Goal: Communication & Community: Answer question/provide support

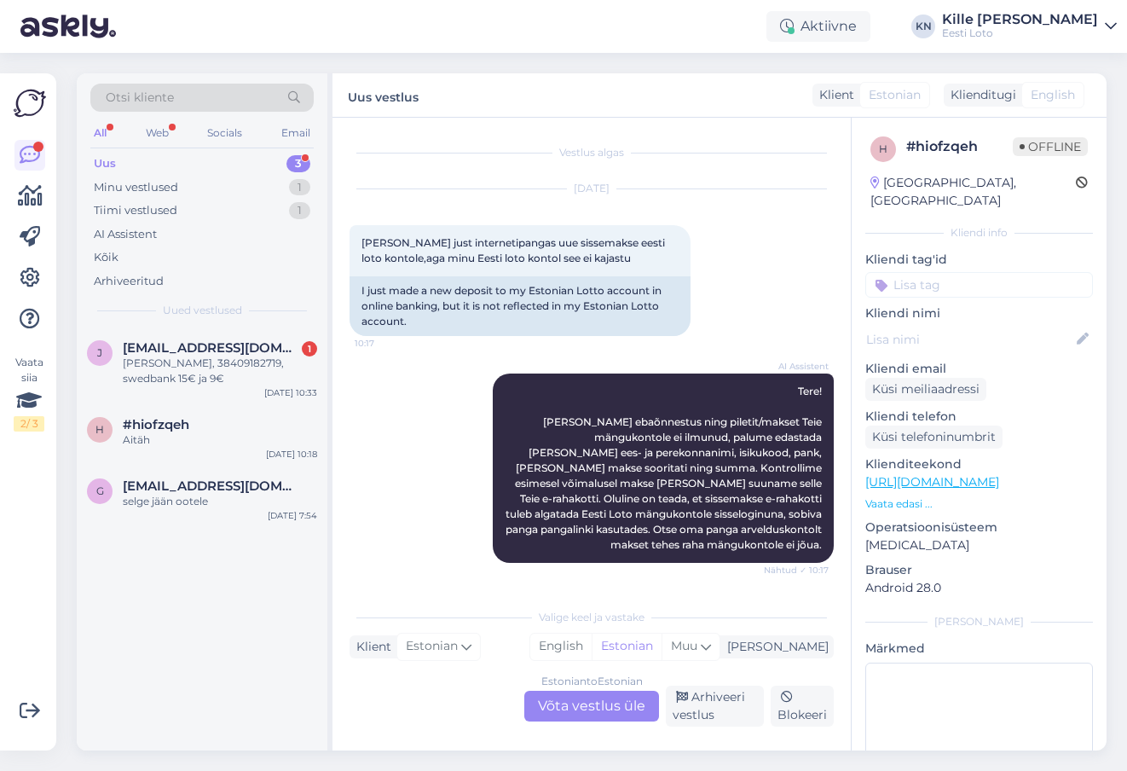
scroll to position [66, 0]
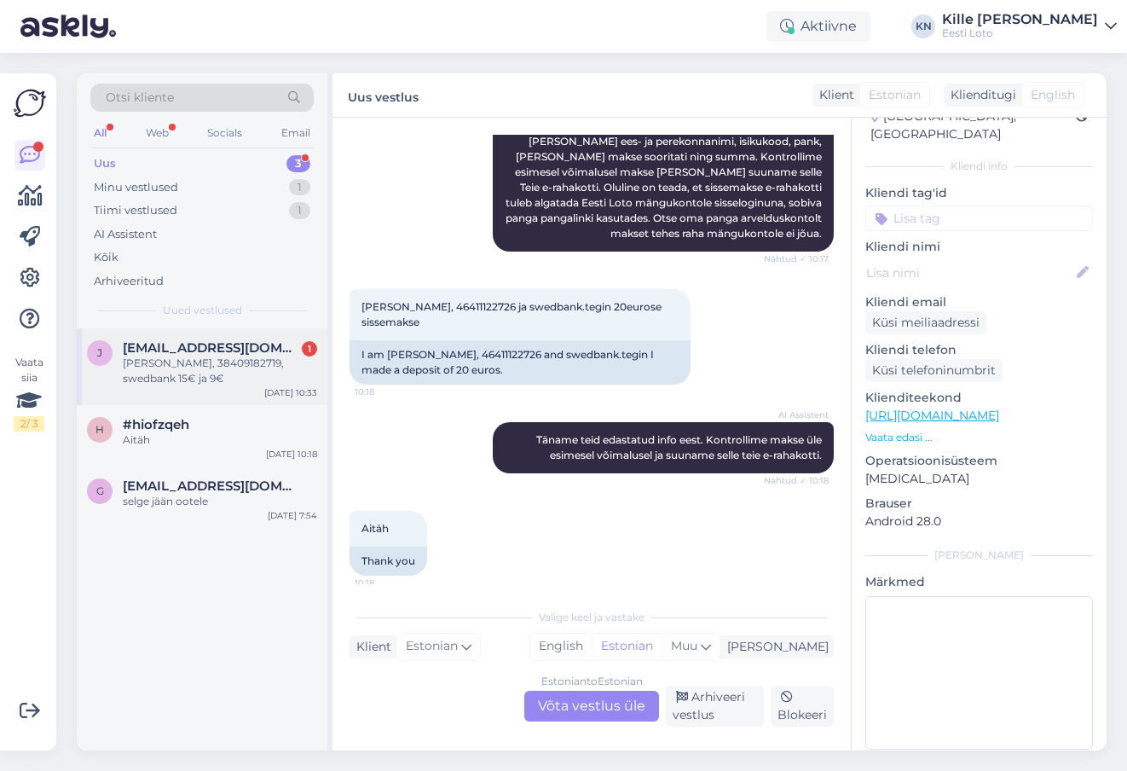
click at [219, 364] on div "[PERSON_NAME], 38409182719, swedbank 15€ ja 9€" at bounding box center [220, 370] width 194 height 31
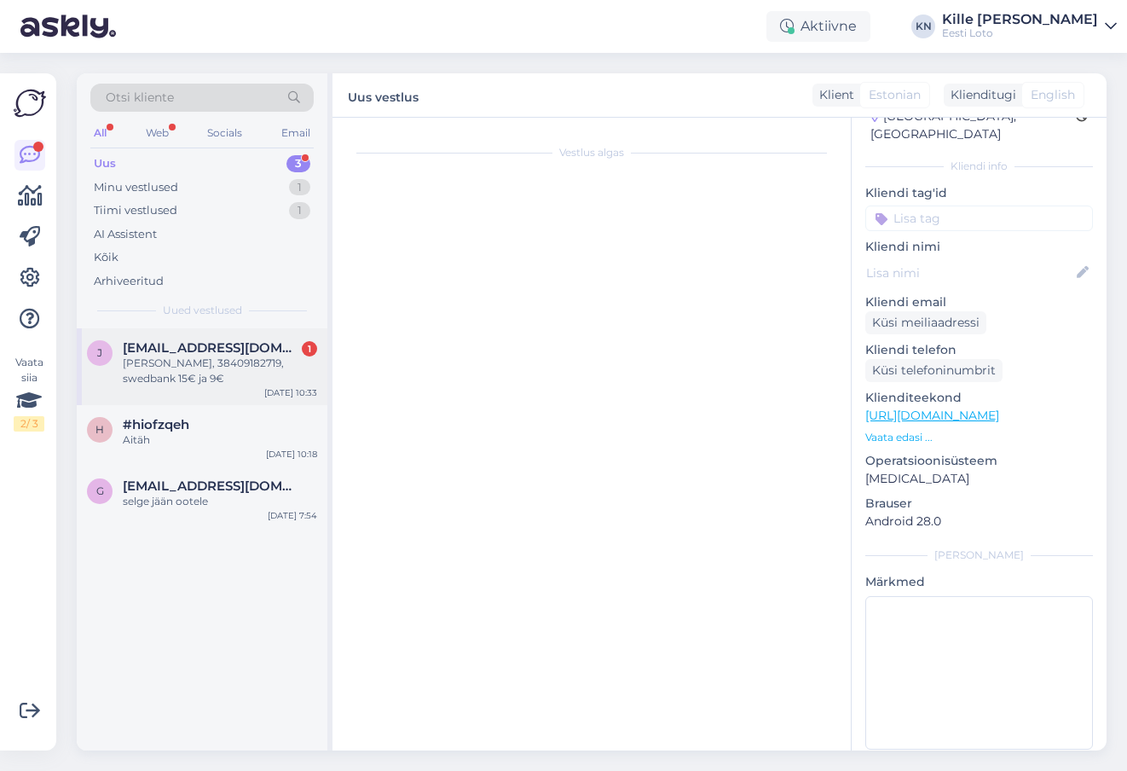
scroll to position [54, 0]
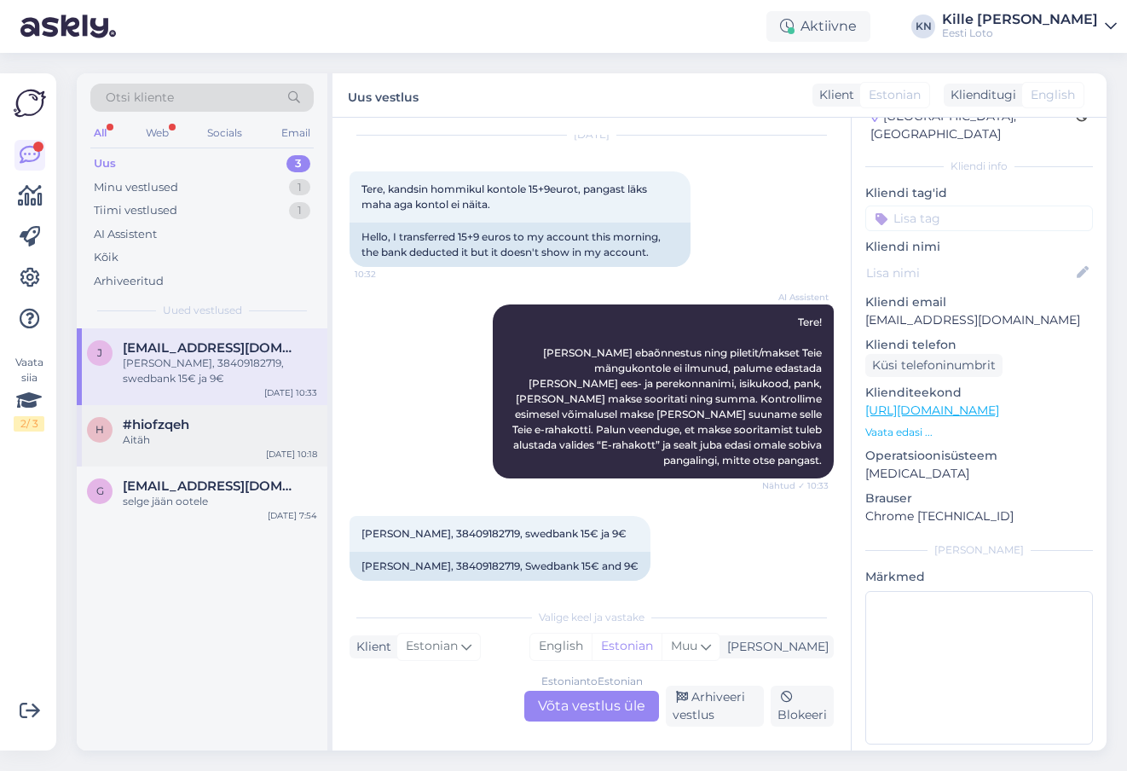
click at [208, 436] on div "Aitäh" at bounding box center [220, 439] width 194 height 15
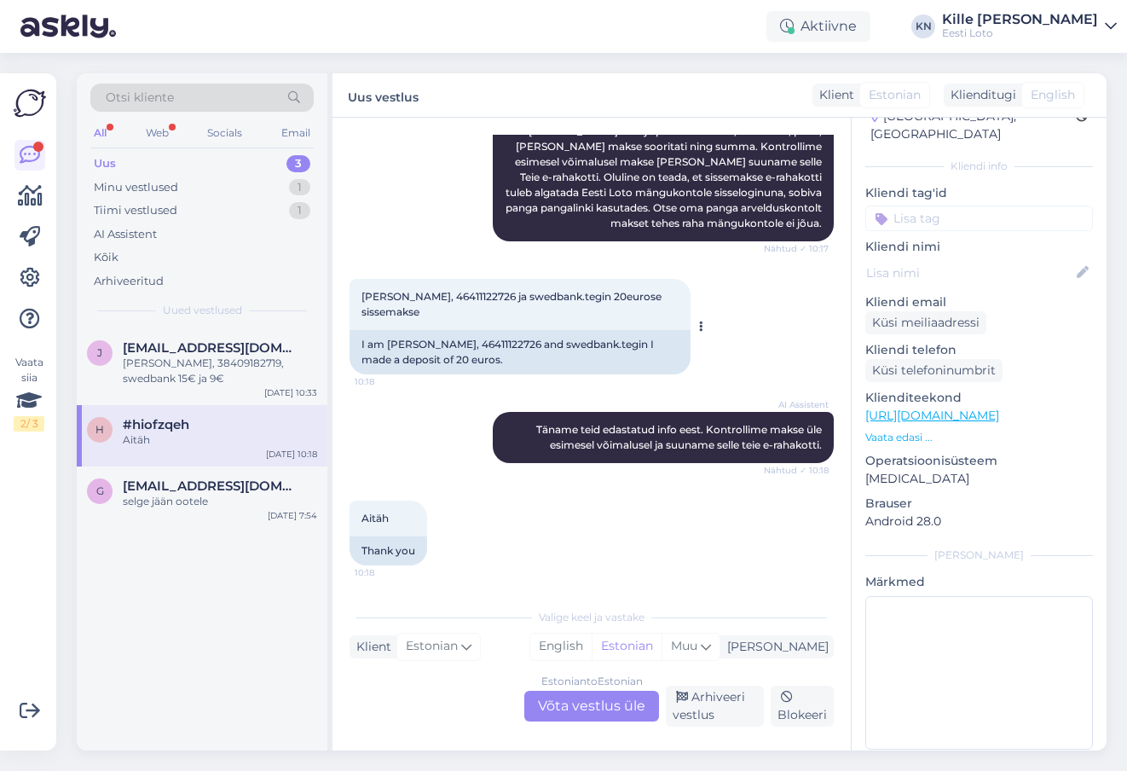
click at [427, 296] on span "[PERSON_NAME], 46411122726 ja swedbank.tegin 20eurose sissemakse" at bounding box center [512, 304] width 303 height 28
copy span "Tamsalu"
click at [494, 299] on span "[PERSON_NAME], 46411122726 ja swedbank.tegin 20eurose sissemakse" at bounding box center [512, 304] width 303 height 28
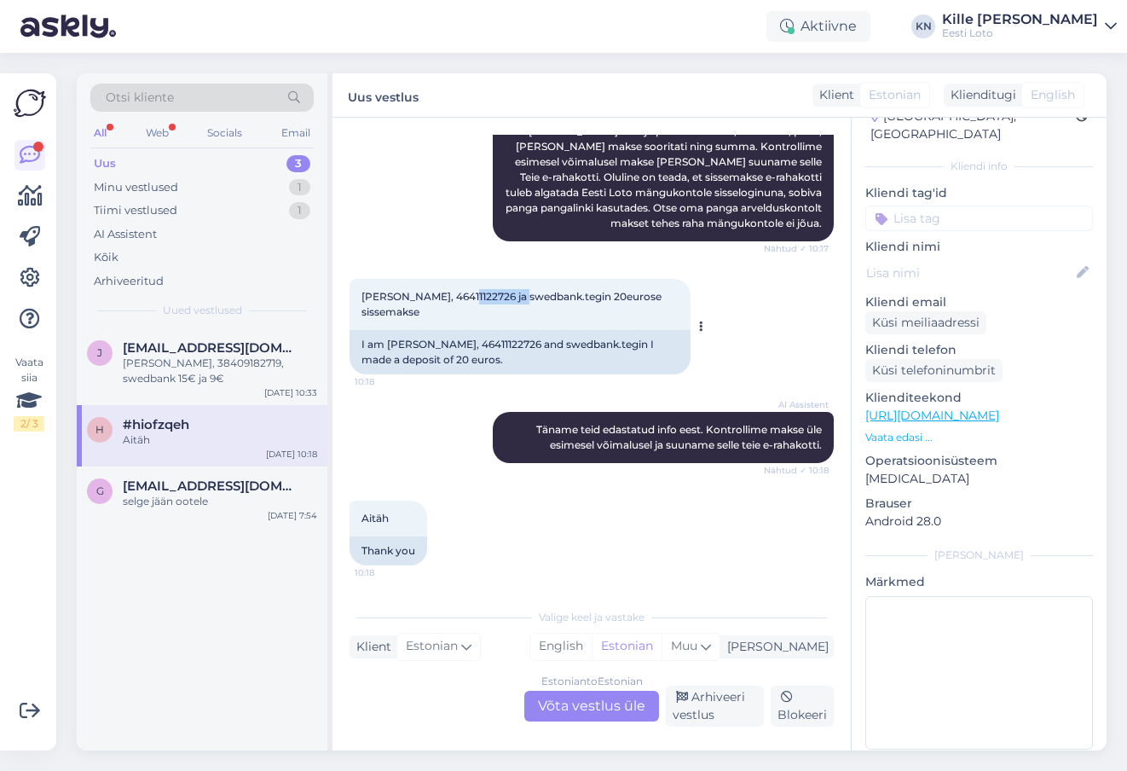
copy span "46411122726"
click at [602, 707] on div "Estonian to Estonian Võta vestlus üle" at bounding box center [591, 705] width 135 height 31
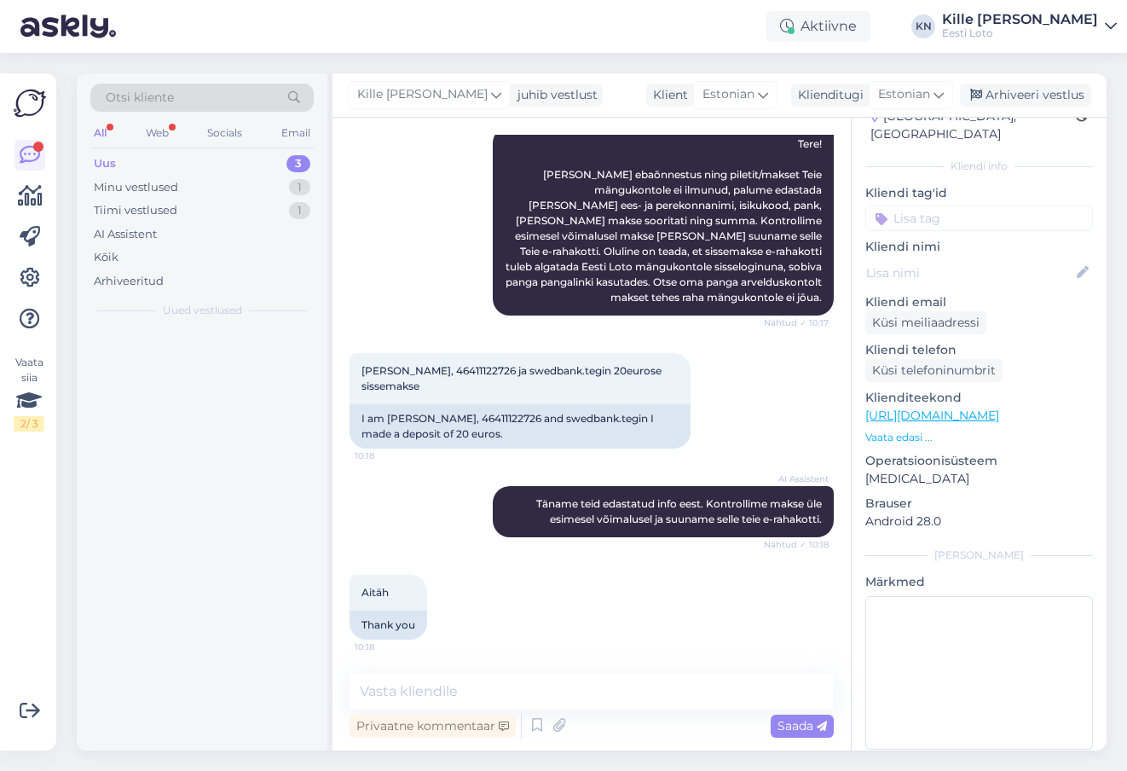
scroll to position [247, 0]
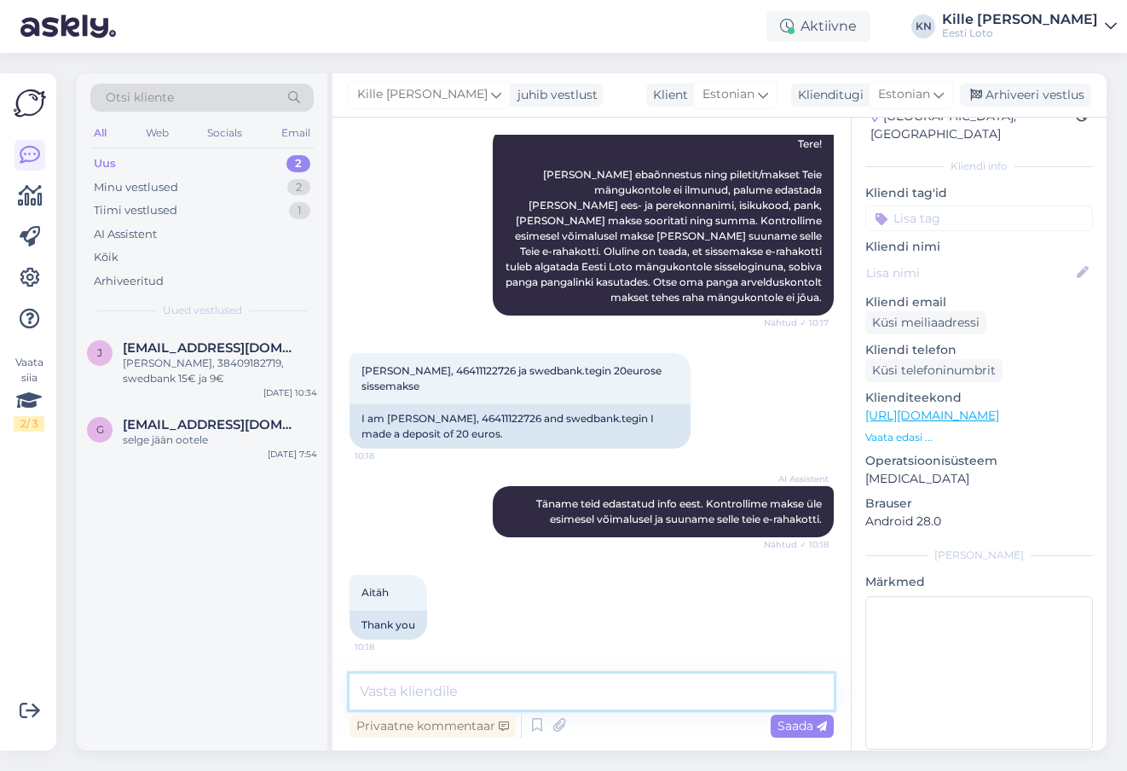
click at [563, 701] on textarea at bounding box center [592, 691] width 484 height 36
paste textarea "Sissemakse peab toimuma läbi Eesti Loto kodulehe, otse pangast tehtud makse e-r…"
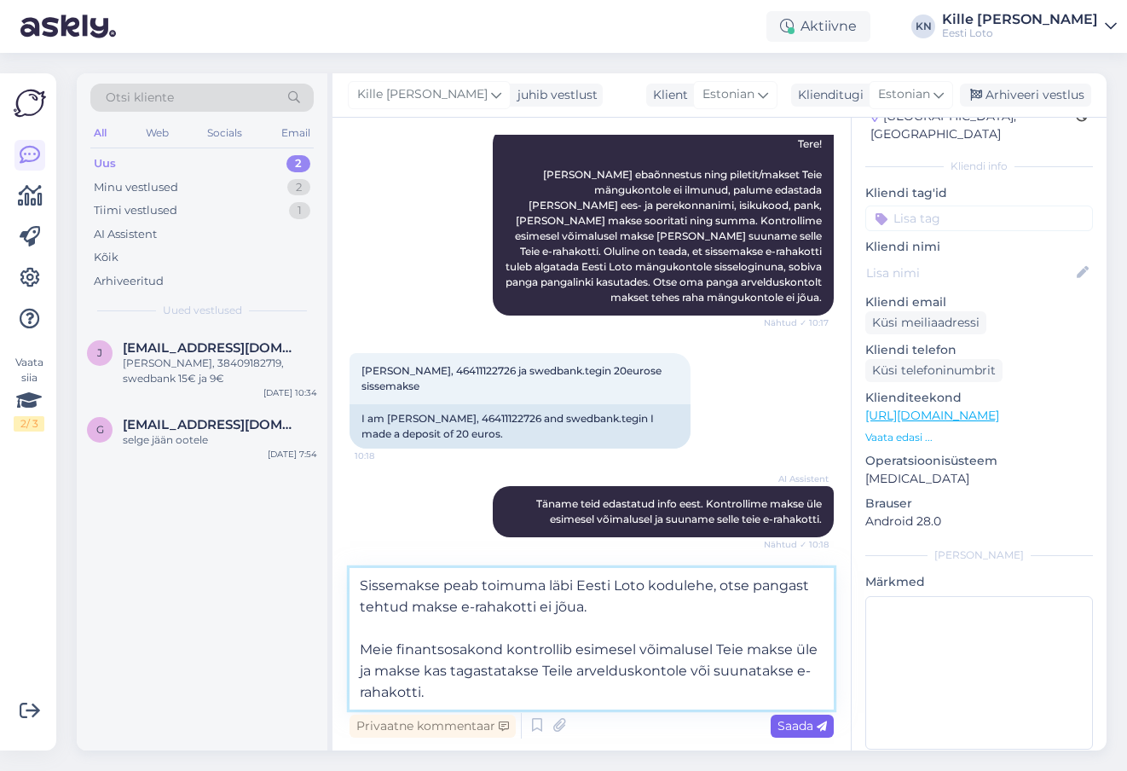
type textarea "Sissemakse peab toimuma läbi Eesti Loto kodulehe, otse pangast tehtud makse e-r…"
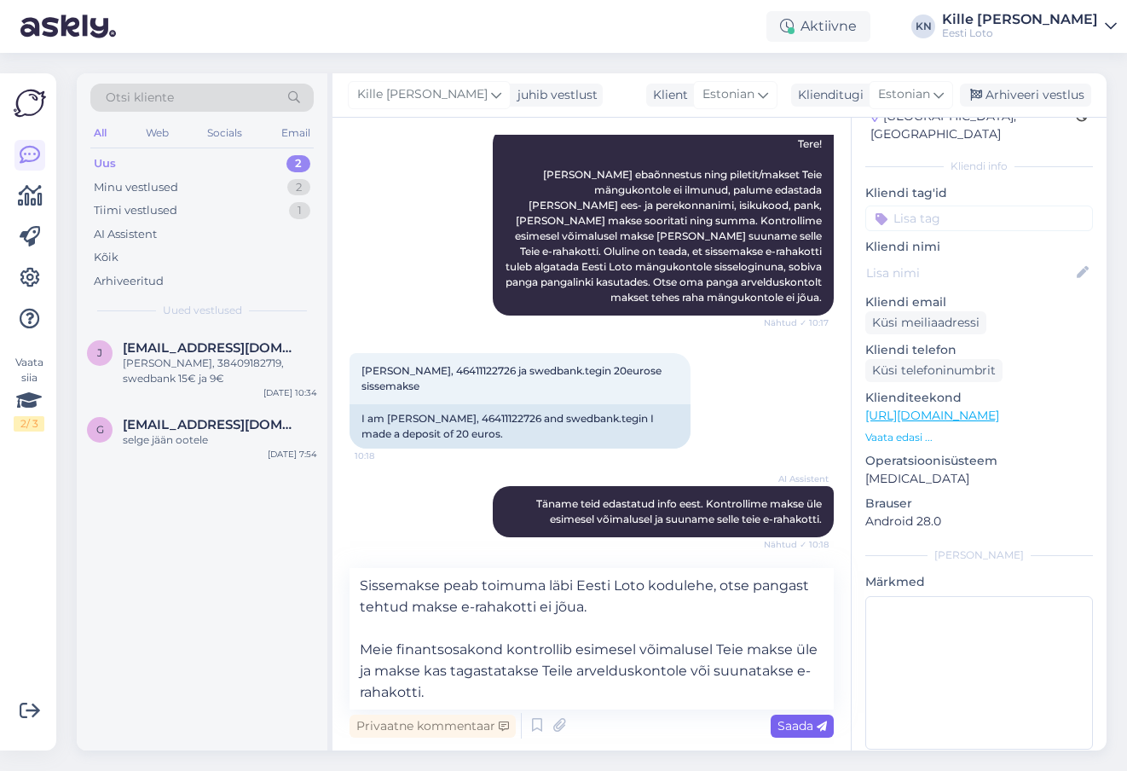
click at [800, 718] on span "Saada" at bounding box center [801, 725] width 49 height 15
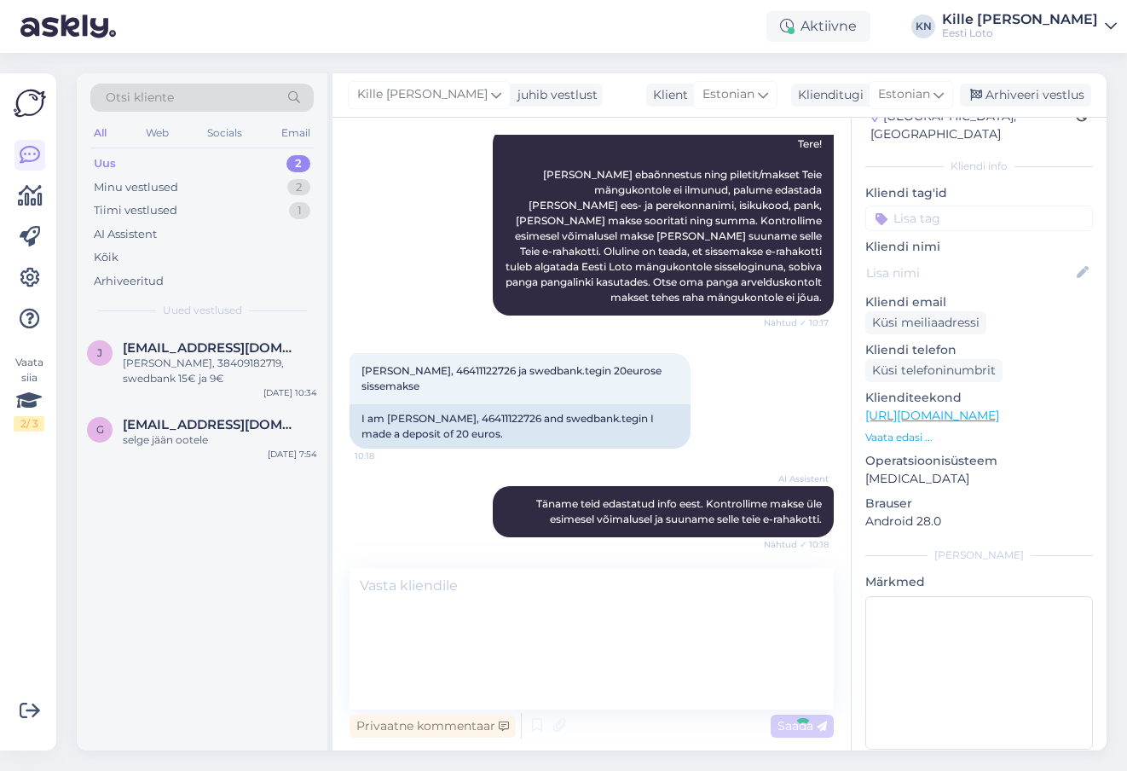
scroll to position [397, 0]
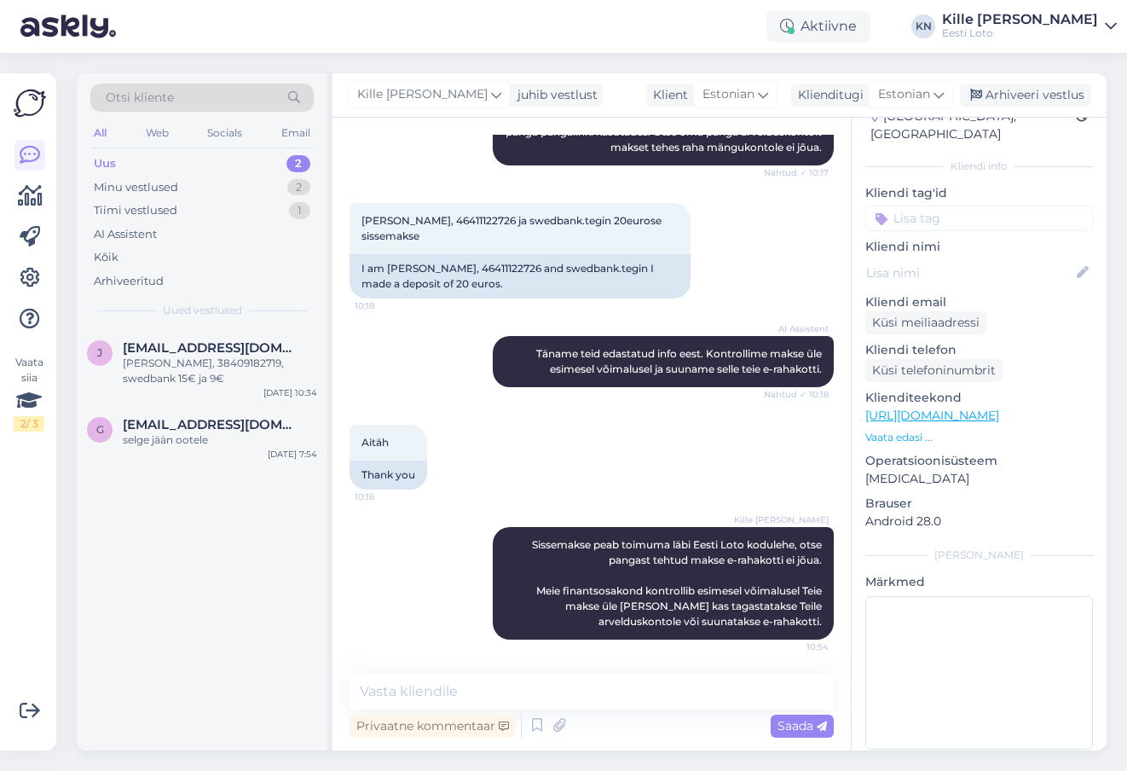
click at [948, 205] on input at bounding box center [979, 218] width 228 height 26
type input "e-r"
click at [953, 260] on span "E-rahakott" at bounding box center [960, 265] width 55 height 10
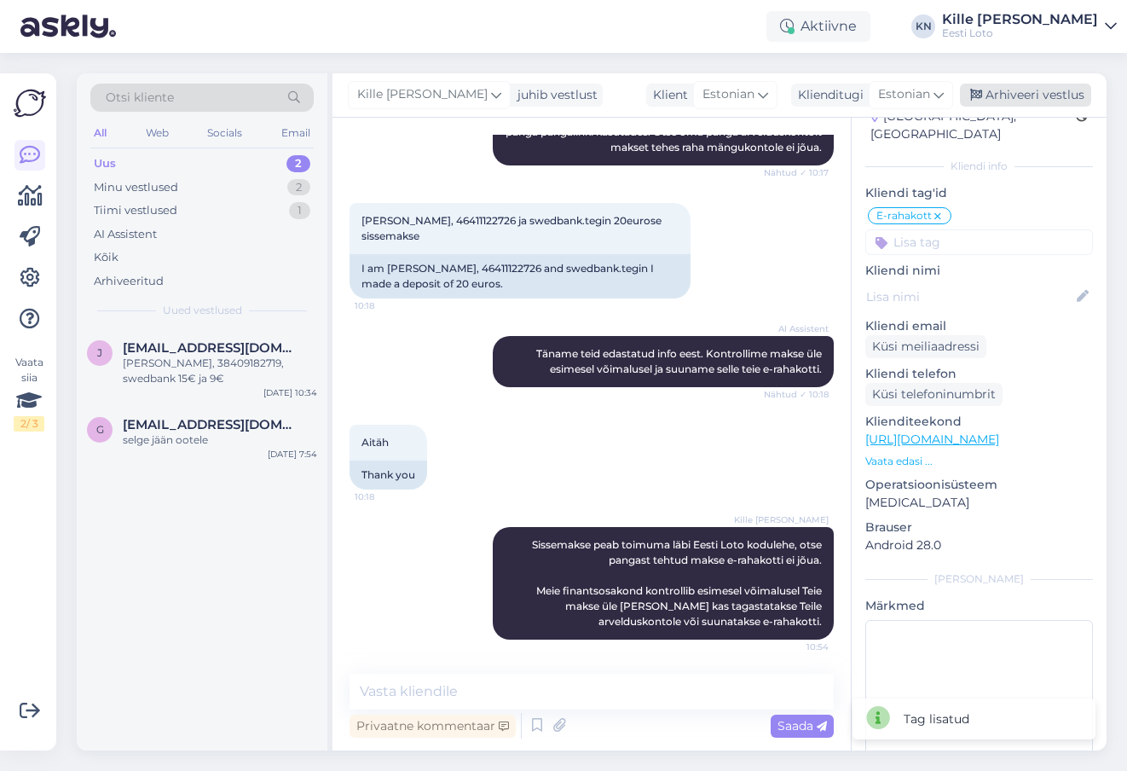
click at [1008, 97] on div "Arhiveeri vestlus" at bounding box center [1025, 95] width 131 height 23
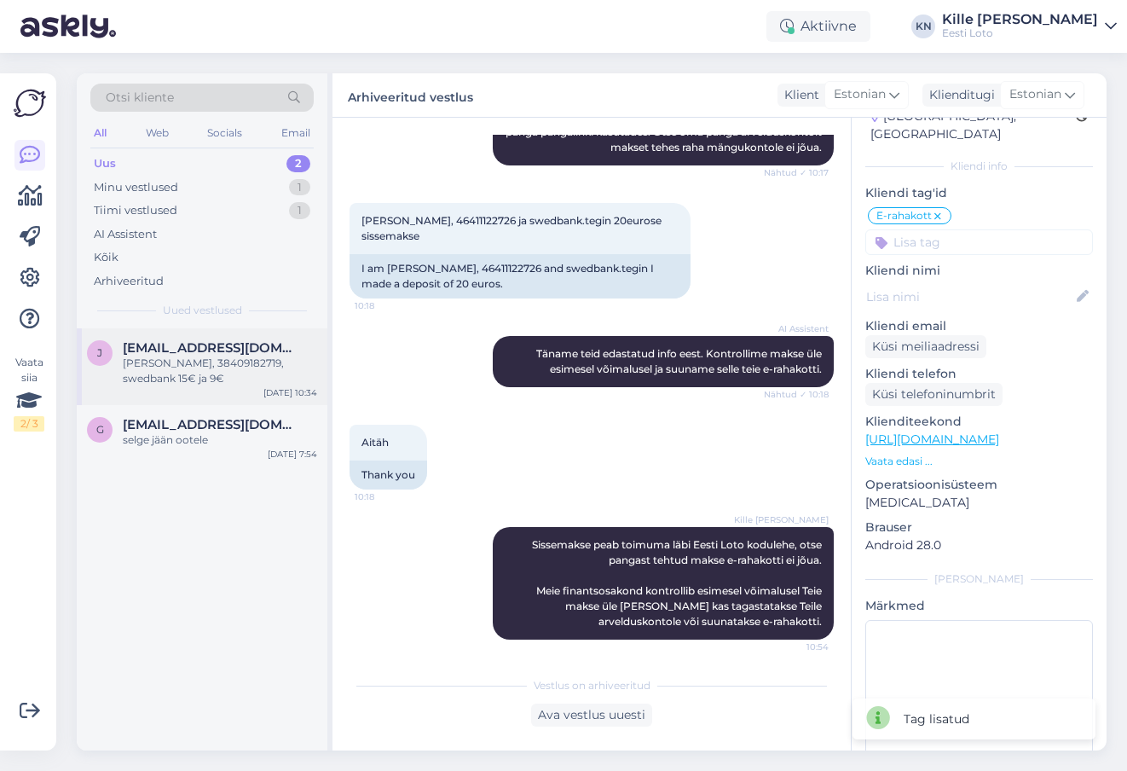
click at [235, 378] on div "[PERSON_NAME], 38409182719, swedbank 15€ ja 9€" at bounding box center [220, 370] width 194 height 31
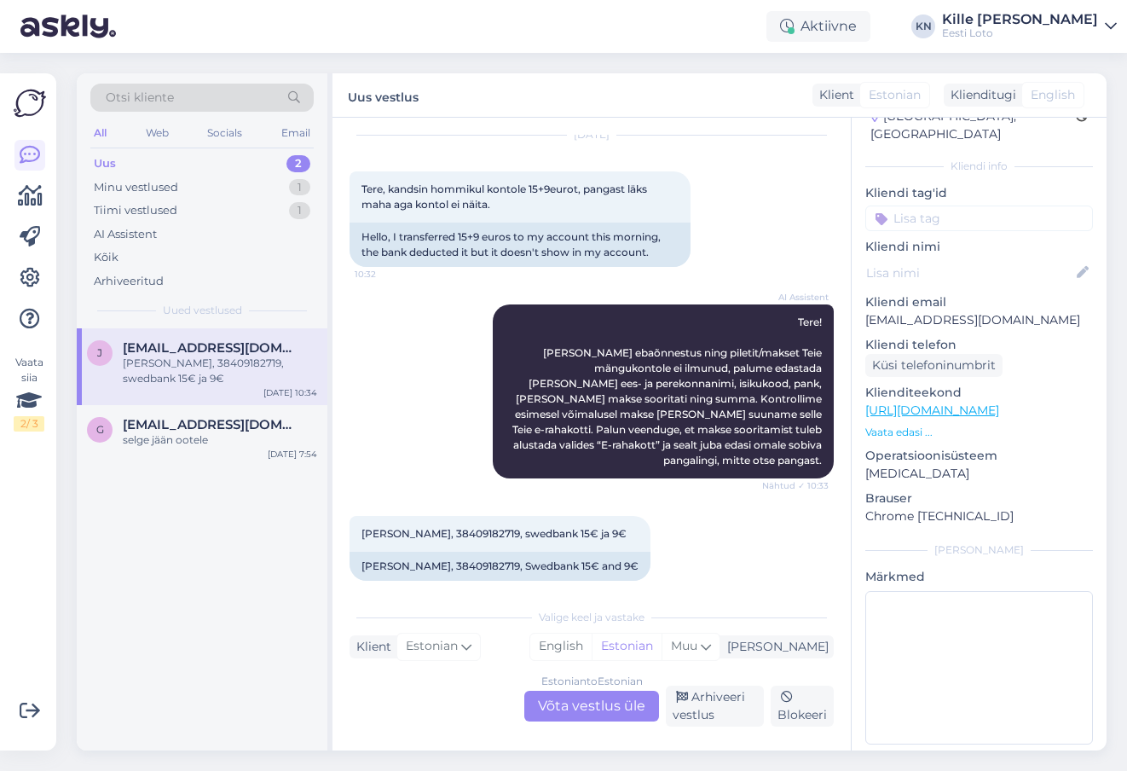
click at [540, 701] on div "Estonian to Estonian Võta vestlus üle" at bounding box center [591, 705] width 135 height 31
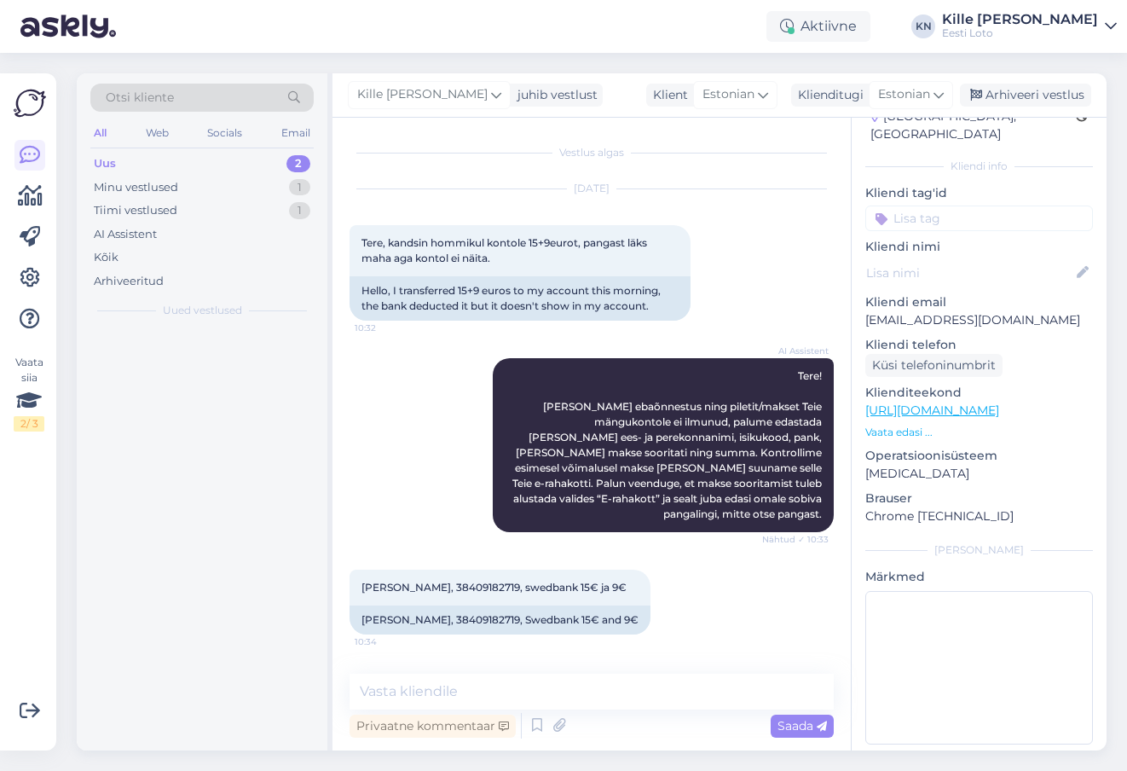
scroll to position [0, 0]
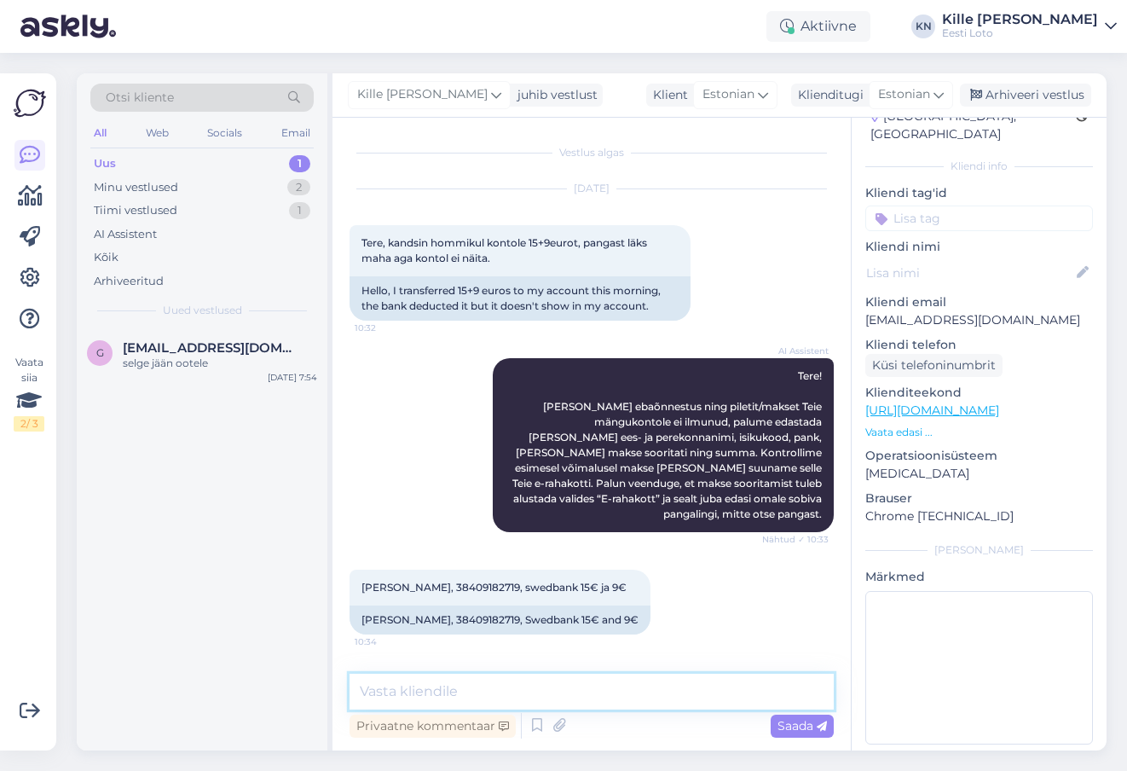
click at [514, 682] on textarea at bounding box center [592, 691] width 484 height 36
paste textarea "Kahjuks Teie sissemakse ebaõnnestus tehnilise [PERSON_NAME] tõttu. Kontrollisim…"
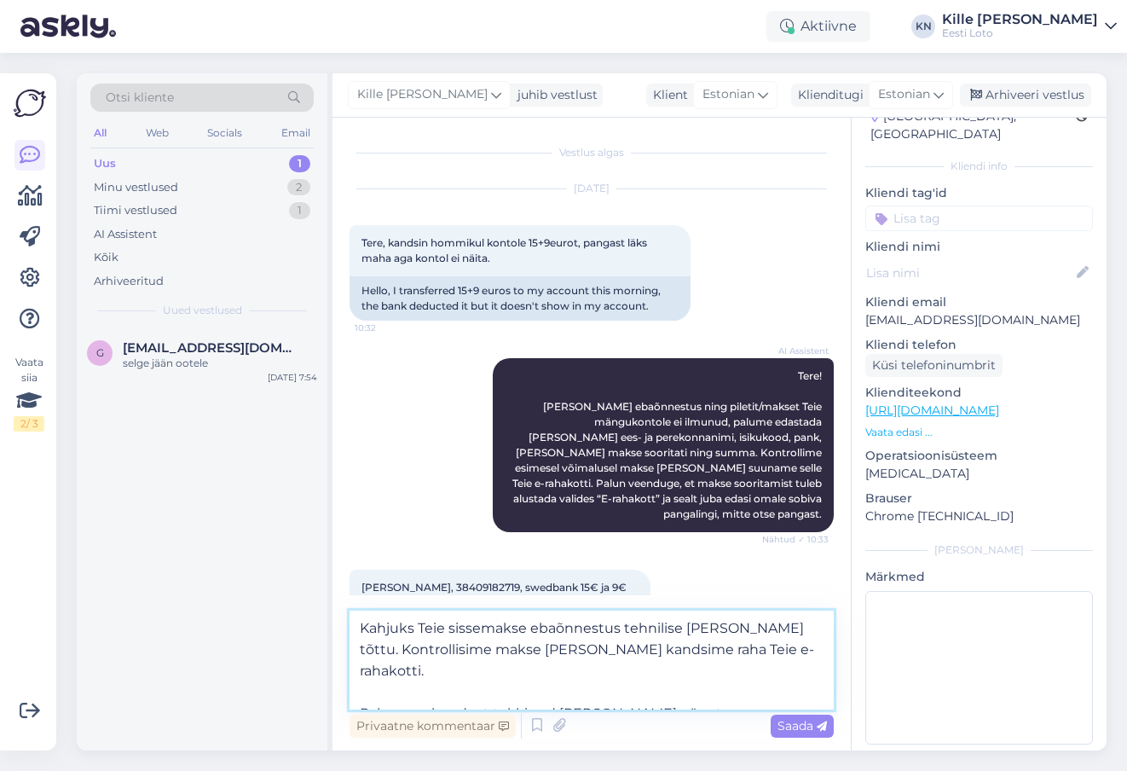
click at [526, 622] on textarea "Kahjuks Teie sissemakse ebaõnnestus tehnilise [PERSON_NAME] tõttu. Kontrollisim…" at bounding box center [592, 659] width 484 height 99
click at [629, 628] on textarea "Kahjuks Teie sissemaksed ebaõnnestus tehnilise [PERSON_NAME] tõttu. Kontrollisi…" at bounding box center [592, 659] width 484 height 99
click at [499, 650] on textarea "Kahjuks Teie sissemaksed ebaõnnestusid tehnilise [PERSON_NAME] tõttu. Kontrolli…" at bounding box center [592, 659] width 484 height 99
type textarea "Kahjuks Teie sissemaksed ebaõnnestusid tehnilise [PERSON_NAME] tõttu. Kontrolli…"
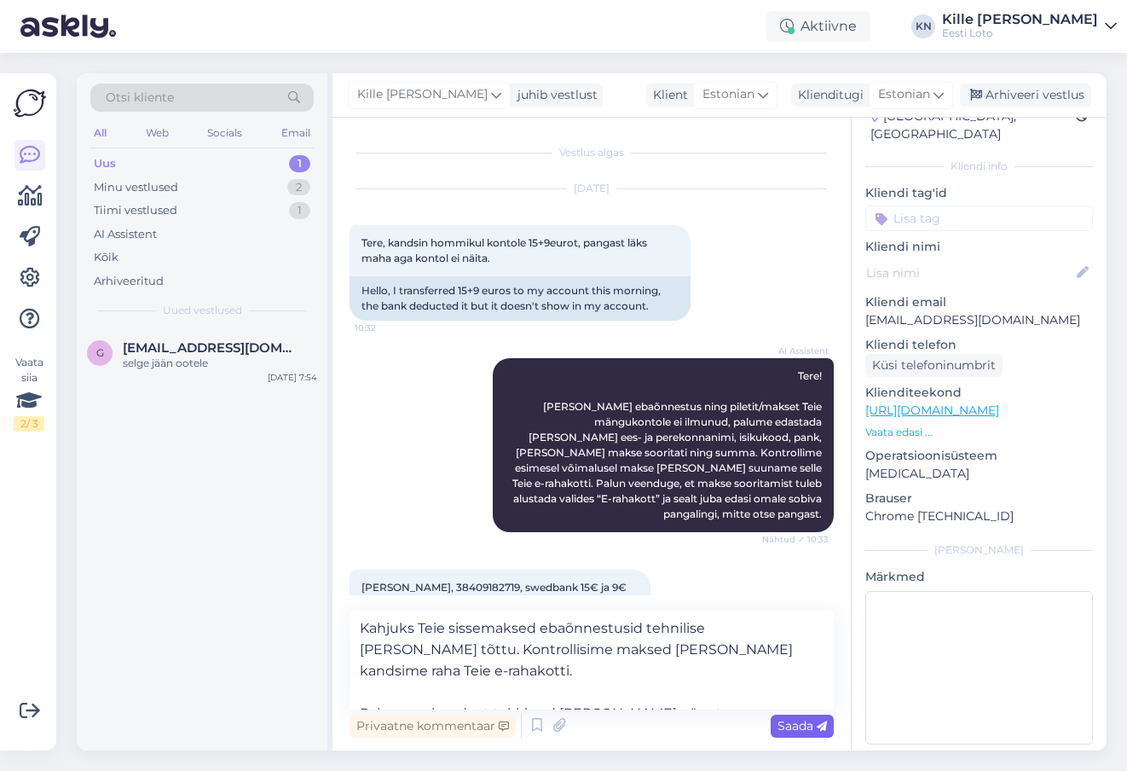
click at [774, 722] on div "Saada" at bounding box center [802, 725] width 63 height 23
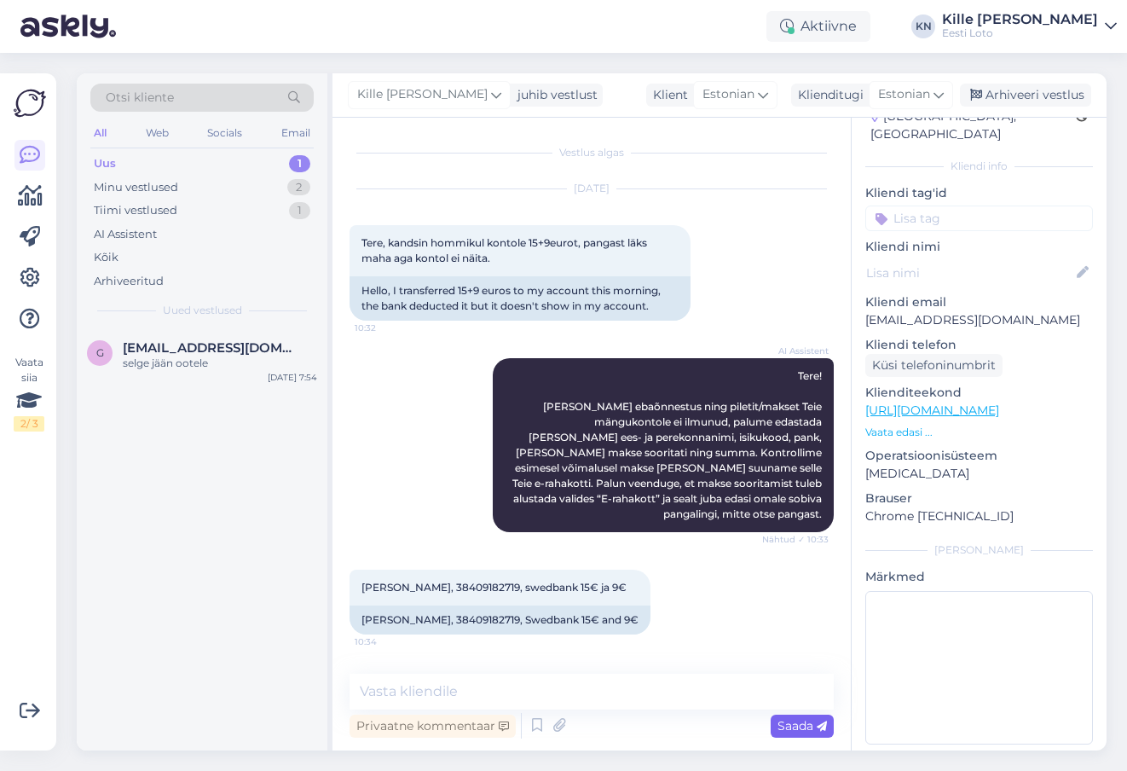
scroll to position [114, 0]
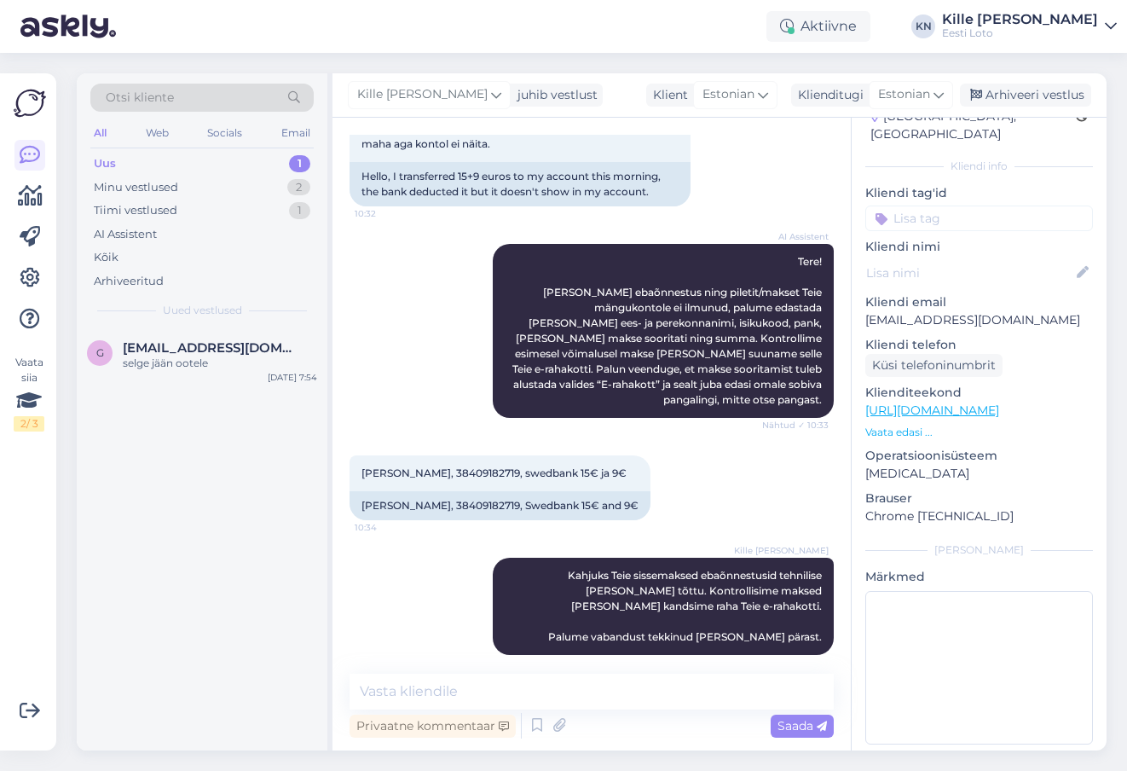
click at [935, 184] on p "Kliendi tag'id" at bounding box center [979, 193] width 228 height 18
click at [935, 208] on input at bounding box center [979, 218] width 228 height 26
type input "e-ra"
click at [956, 260] on span "E-rahakott" at bounding box center [978, 265] width 55 height 10
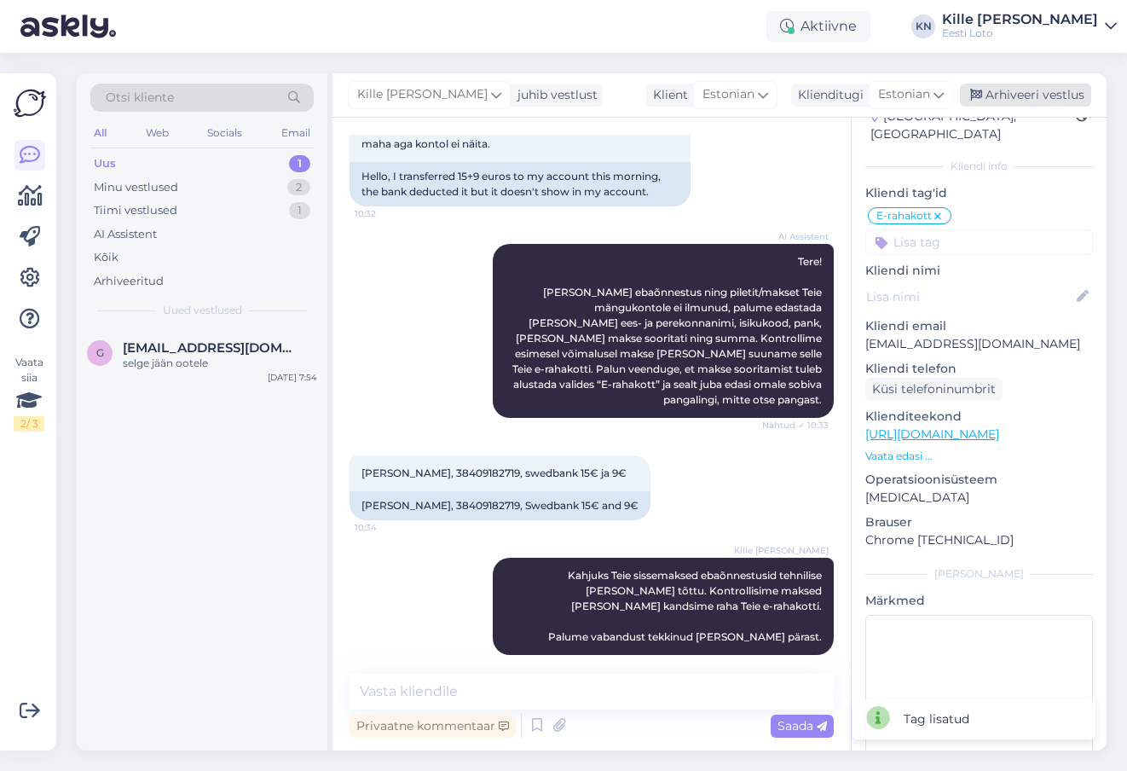
click at [1023, 97] on div "Arhiveeri vestlus" at bounding box center [1025, 95] width 131 height 23
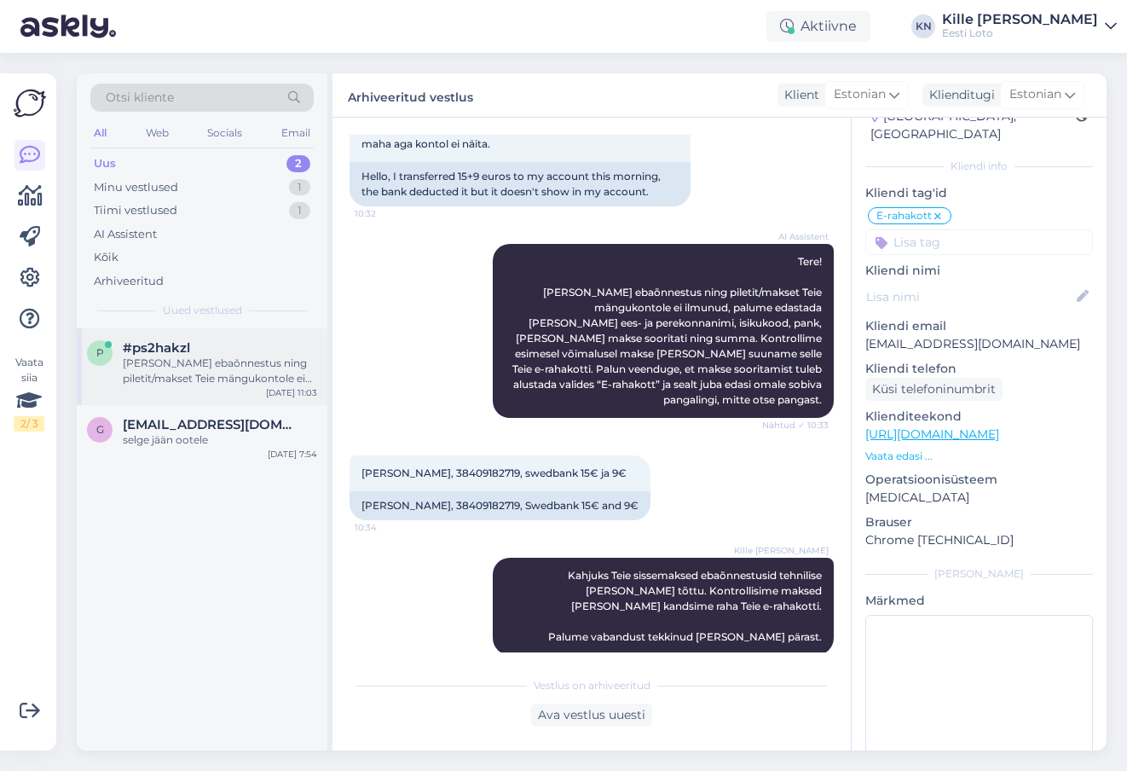
click at [169, 333] on div "p #ps2hakzl [PERSON_NAME] ebaõnnestus ning piletit/makset Teie mängukontole ei …" at bounding box center [202, 366] width 251 height 77
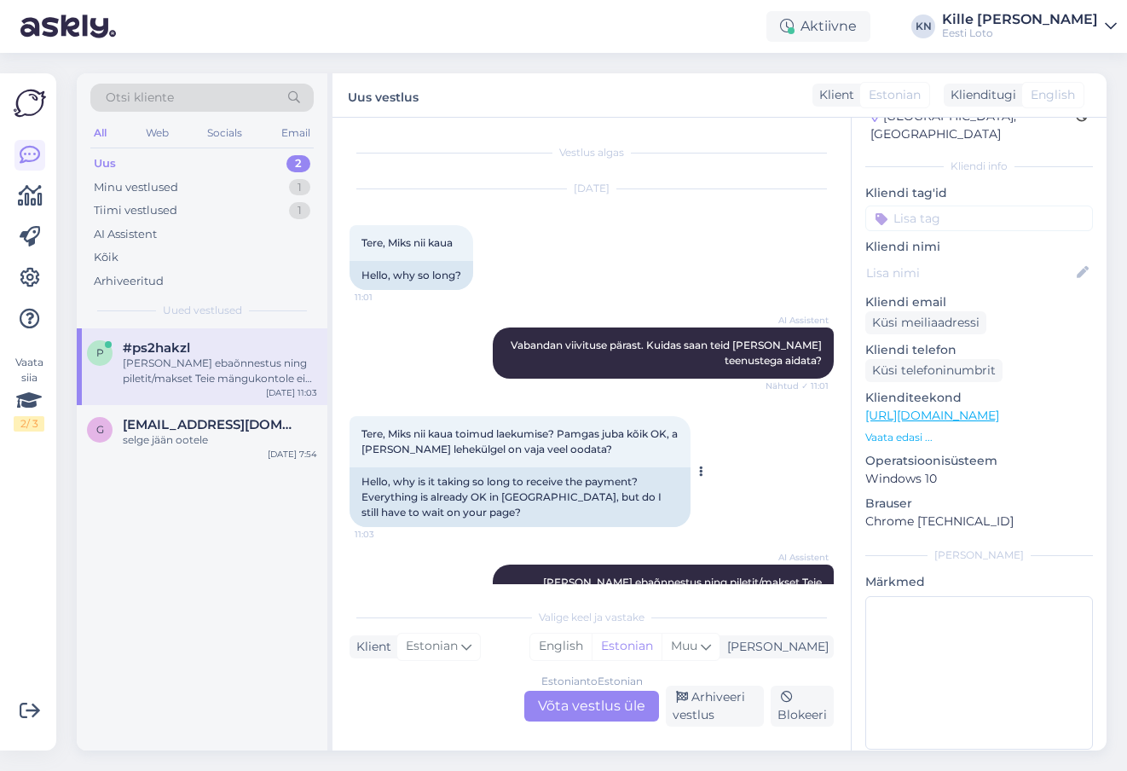
scroll to position [142, 0]
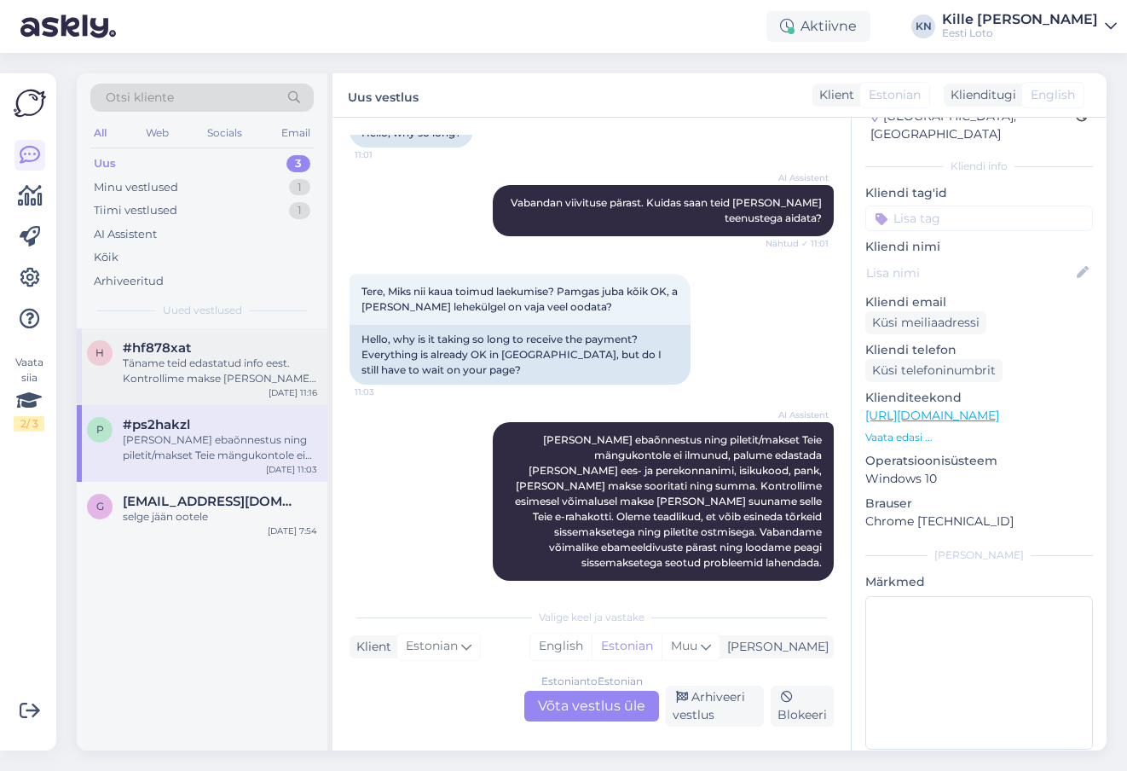
click at [229, 362] on div "Täname teid edastatud info eest. Kontrollime makse [PERSON_NAME] suuname selle …" at bounding box center [220, 370] width 194 height 31
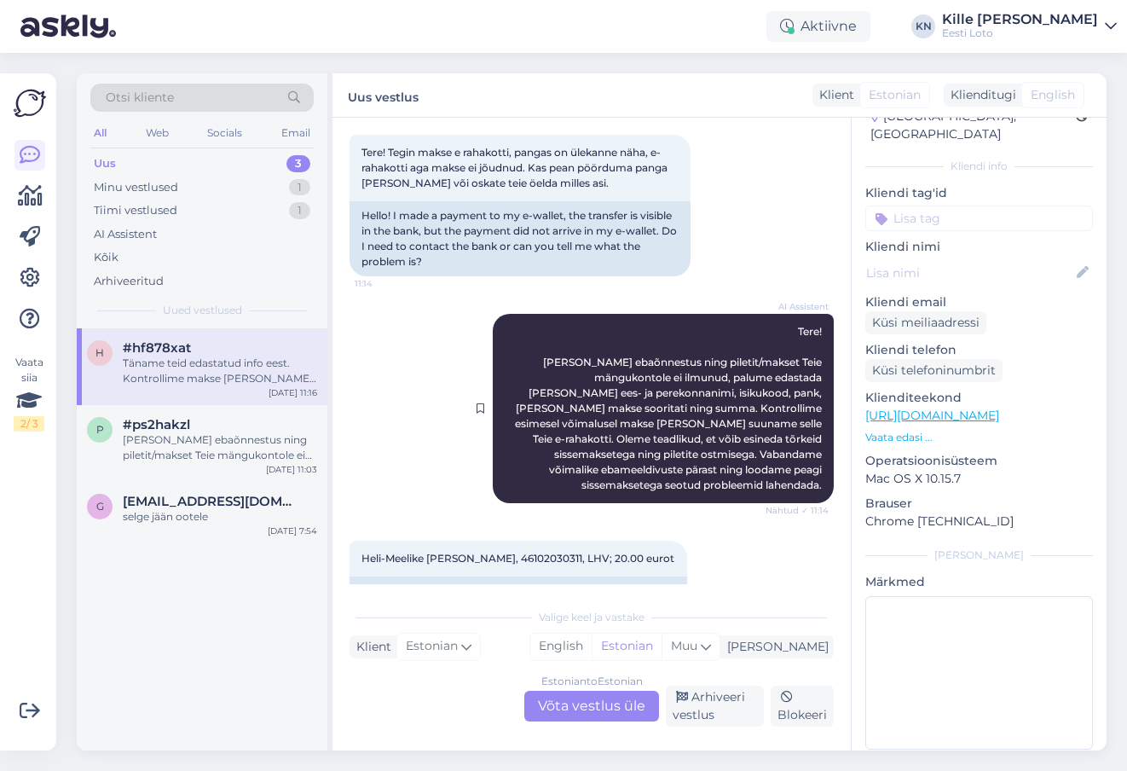
scroll to position [0, 0]
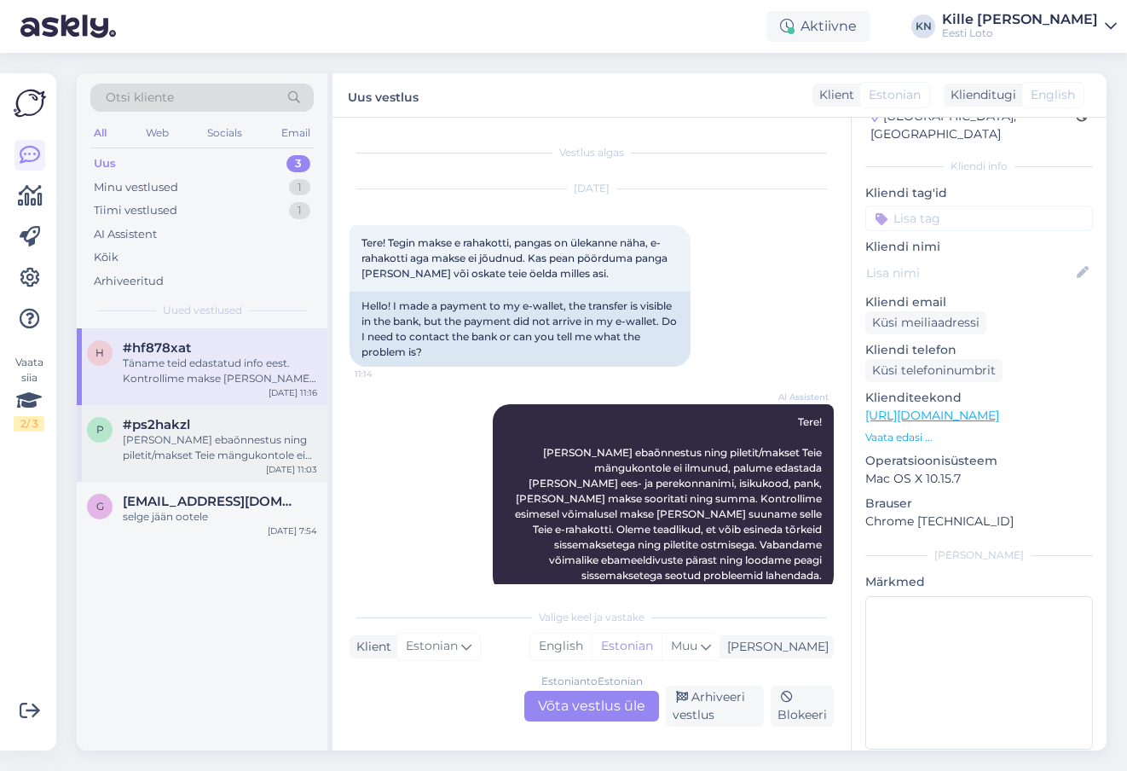
click at [177, 437] on div "[PERSON_NAME] ebaõnnestus ning piletit/makset Teie mängukontole ei ilmunud, pal…" at bounding box center [220, 447] width 194 height 31
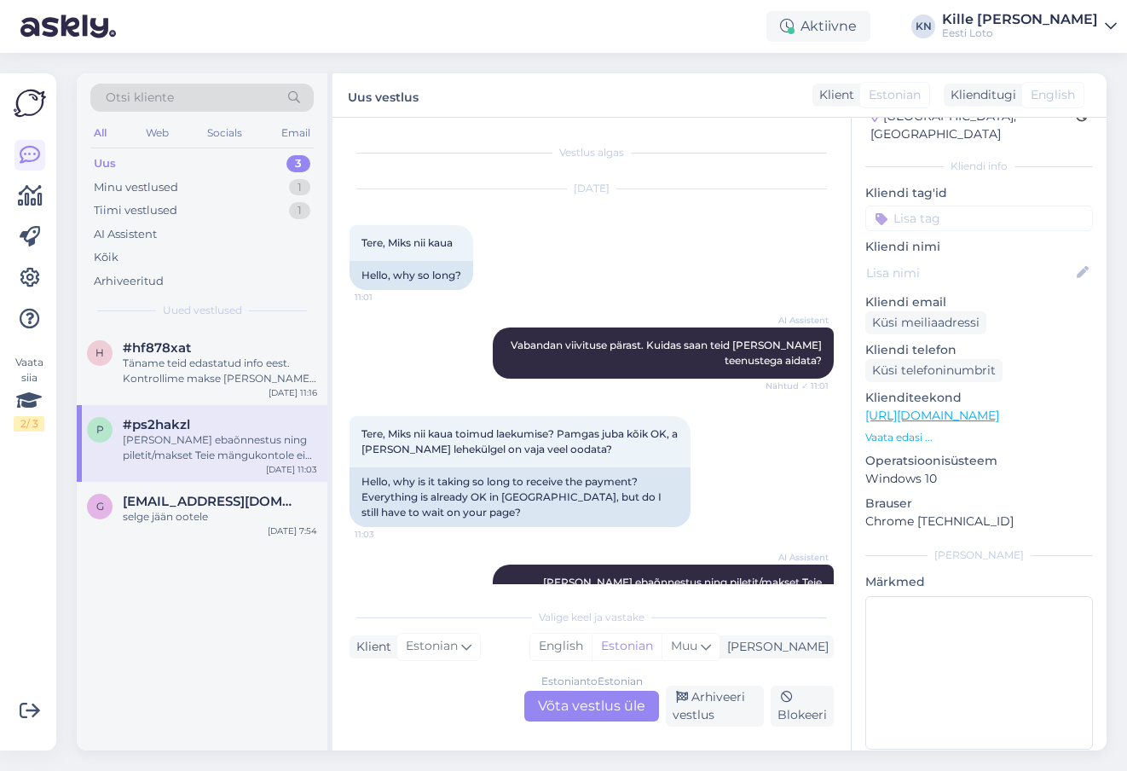
scroll to position [142, 0]
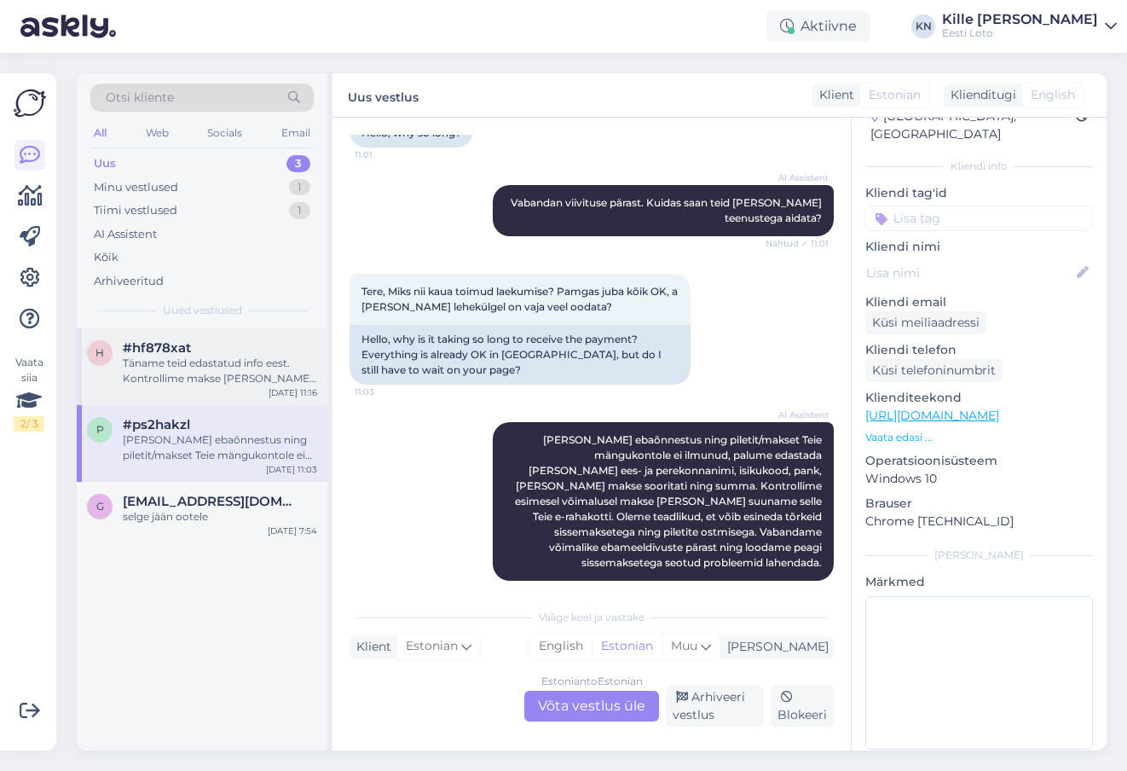
click at [95, 353] on div "h" at bounding box center [100, 353] width 26 height 26
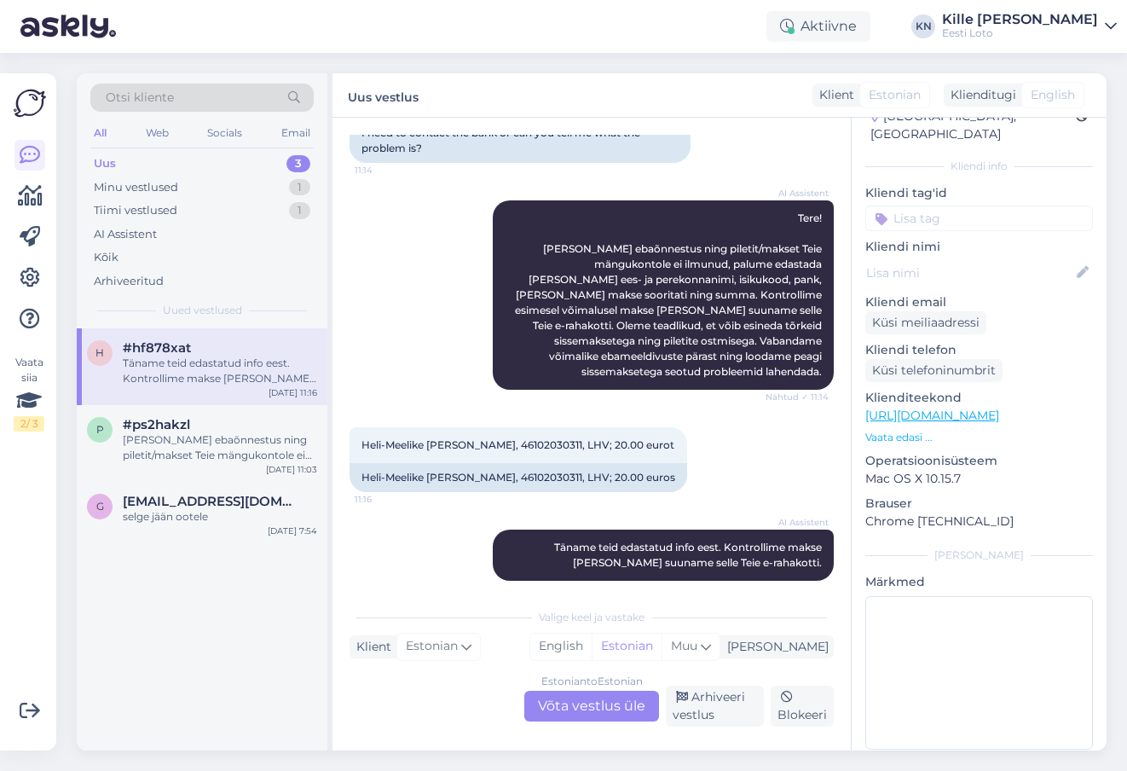
click at [602, 709] on div "Estonian to Estonian Võta vestlus üle" at bounding box center [591, 705] width 135 height 31
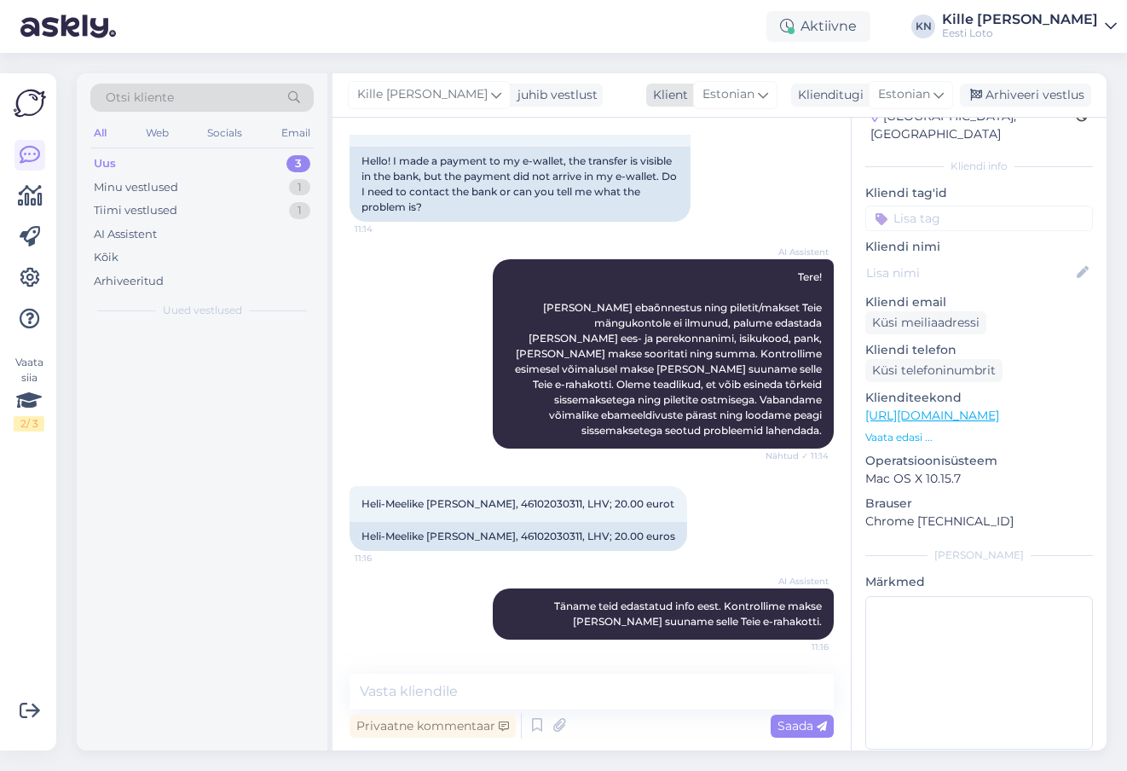
scroll to position [130, 0]
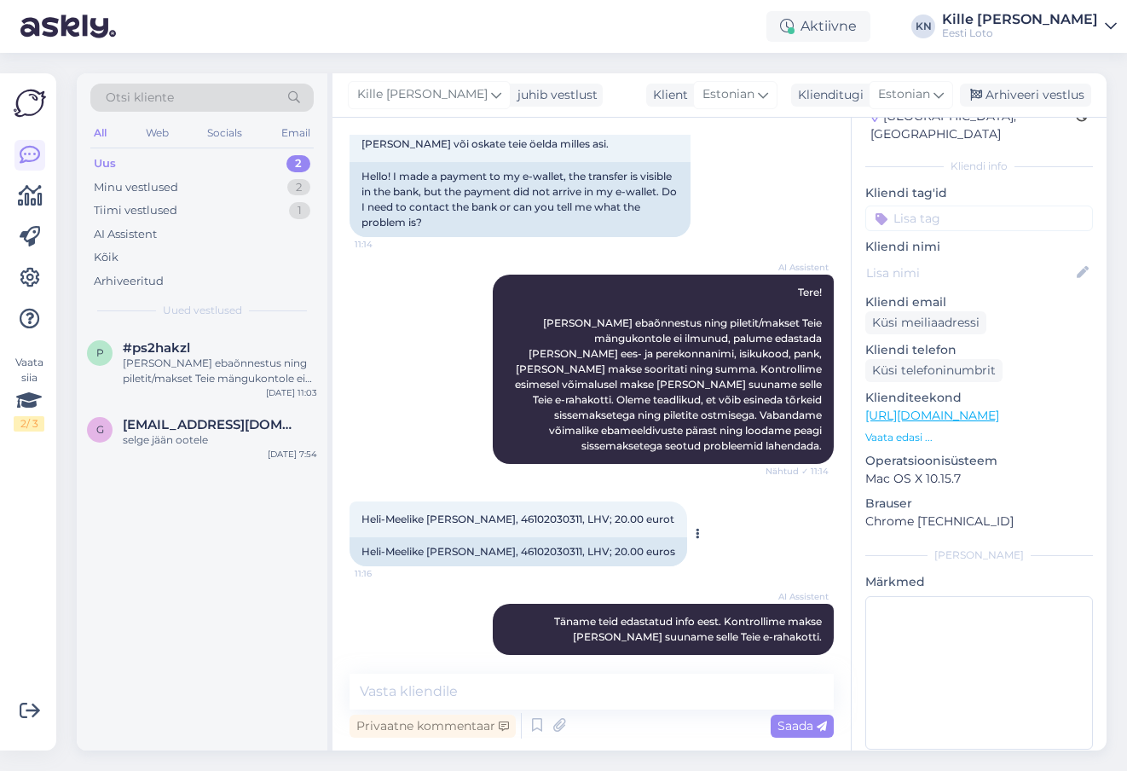
click at [437, 512] on span "Heli-Meelike [PERSON_NAME], 46102030311, LHV; 20.00 eurot" at bounding box center [517, 518] width 313 height 13
copy span "[PERSON_NAME]"
click at [957, 205] on input at bounding box center [979, 218] width 228 height 26
type input "e-r"
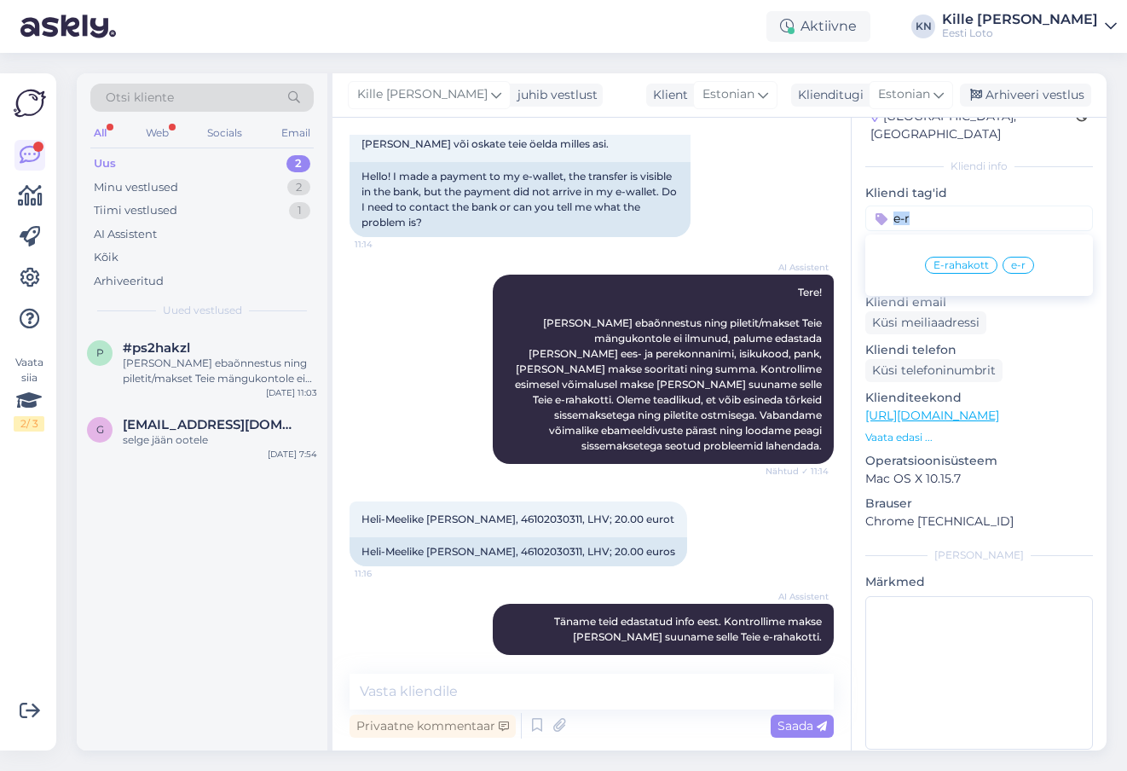
click at [956, 241] on div "E-rahakott e-r" at bounding box center [979, 265] width 228 height 48
click at [957, 257] on div "E-rahakott" at bounding box center [961, 265] width 72 height 17
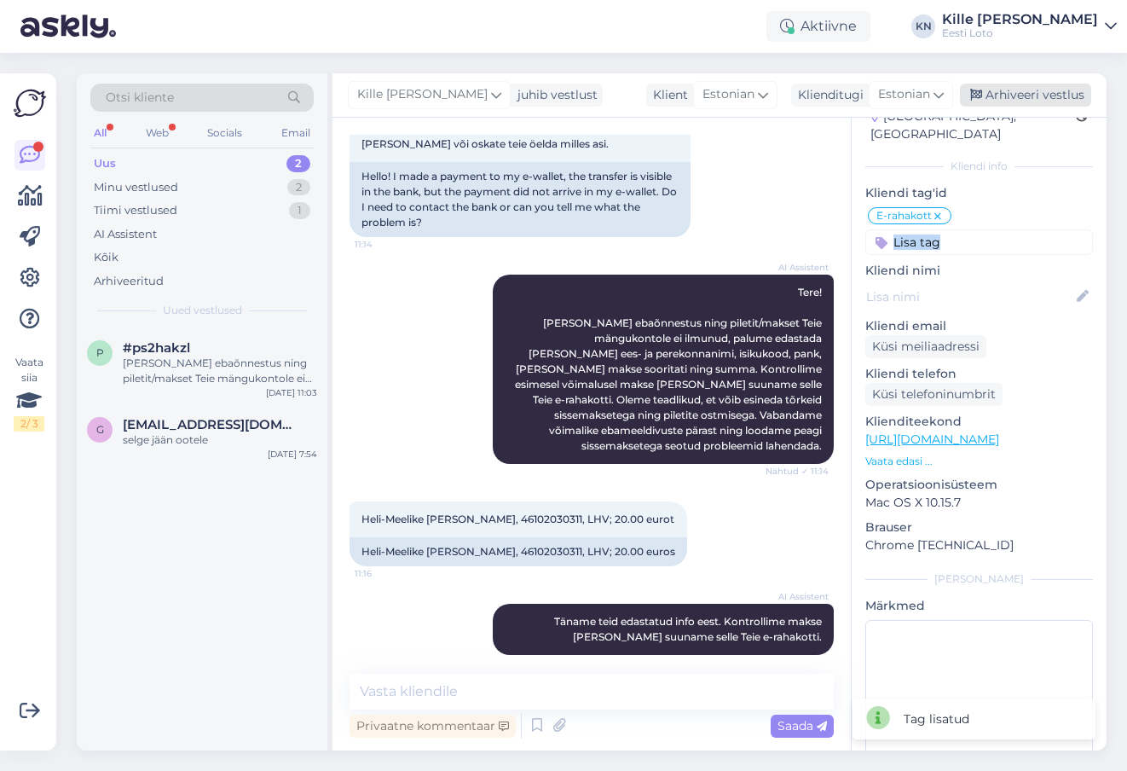
click at [1031, 89] on div "Arhiveeri vestlus" at bounding box center [1025, 95] width 131 height 23
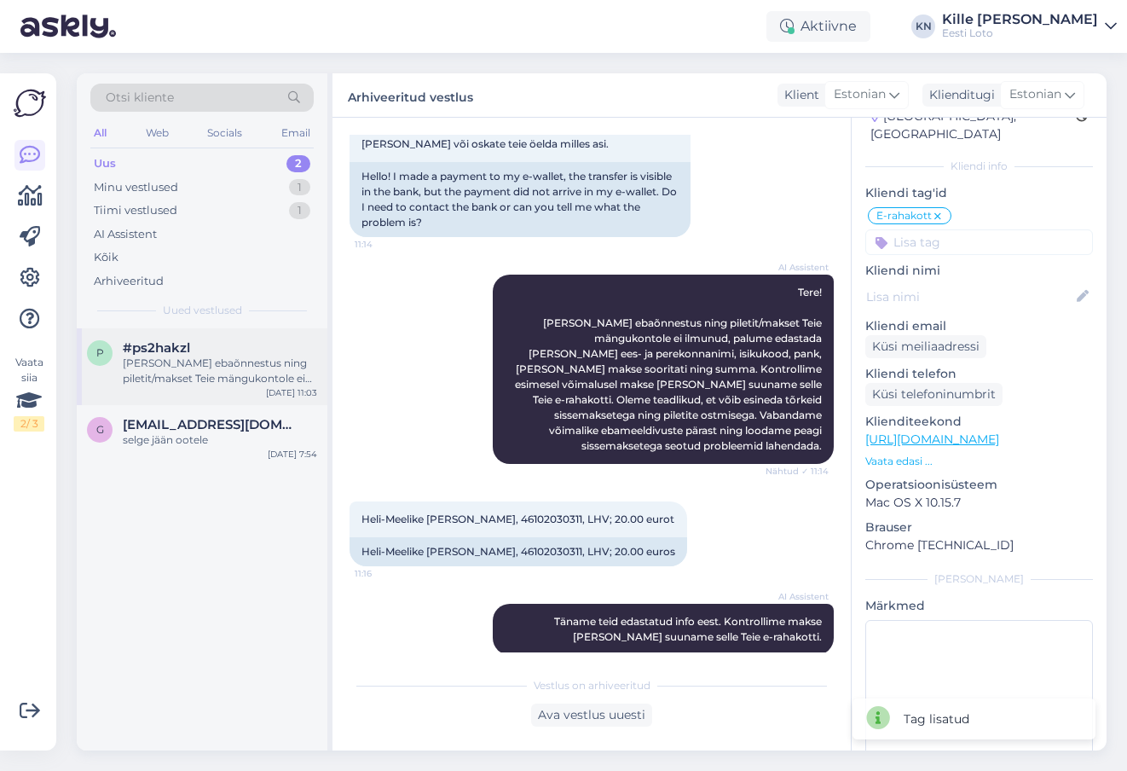
click at [197, 373] on div "[PERSON_NAME] ebaõnnestus ning piletit/makset Teie mängukontole ei ilmunud, pal…" at bounding box center [220, 370] width 194 height 31
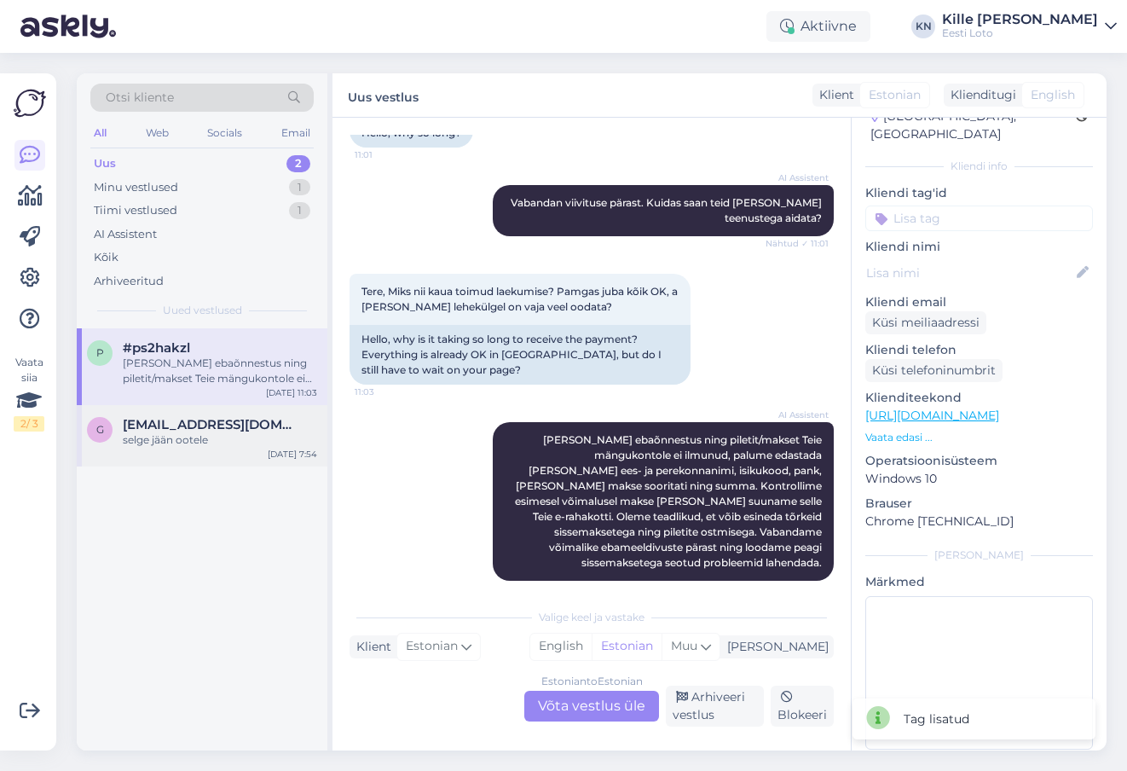
click at [149, 434] on div "selge jään ootele" at bounding box center [220, 439] width 194 height 15
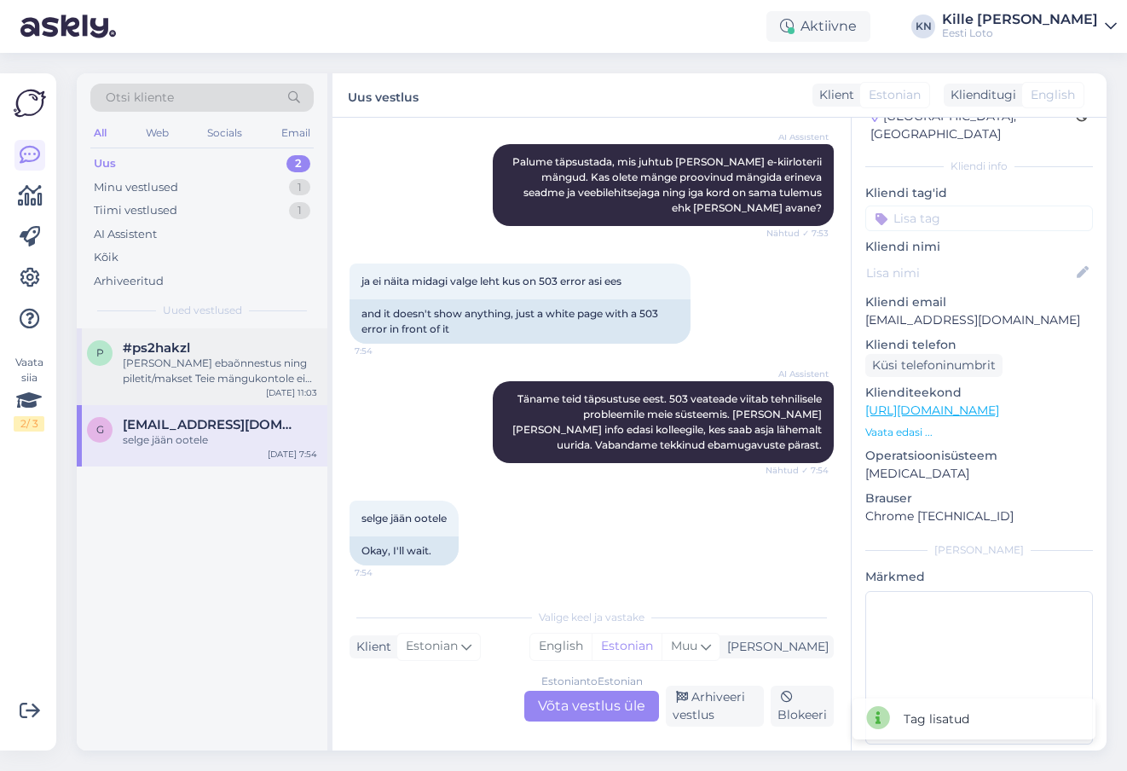
click at [167, 380] on div "[PERSON_NAME] ebaõnnestus ning piletit/makset Teie mängukontole ei ilmunud, pal…" at bounding box center [220, 370] width 194 height 31
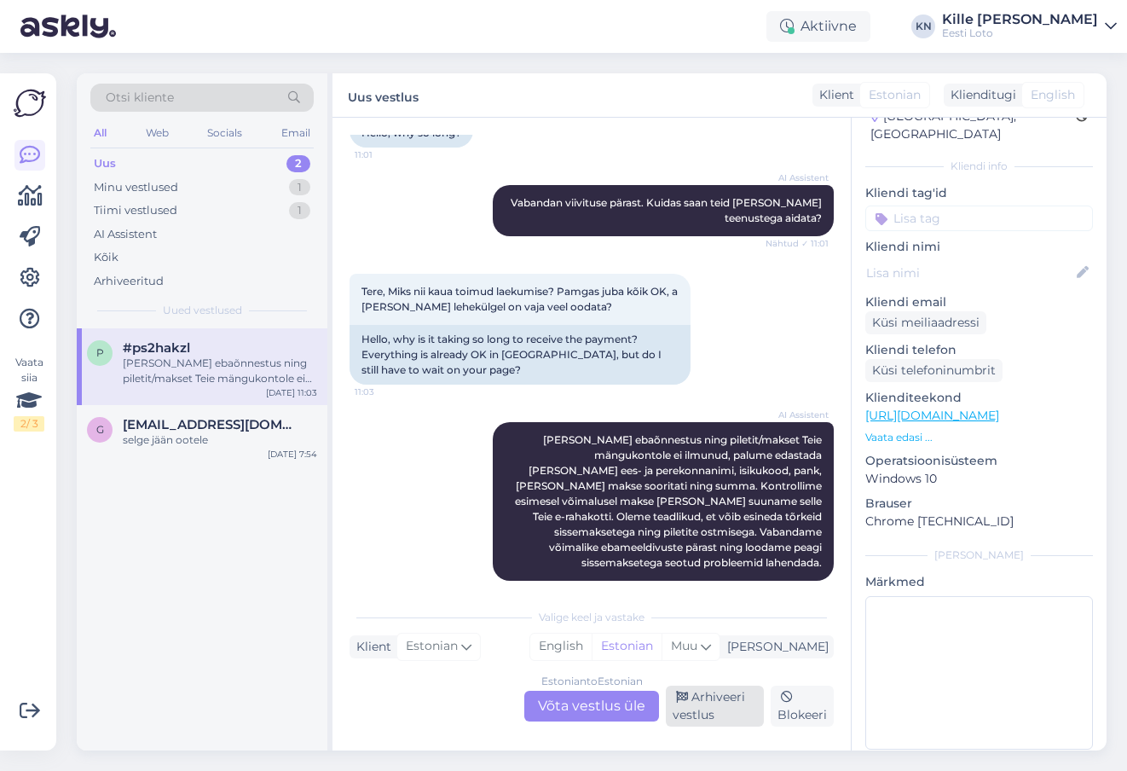
click at [727, 692] on div "Arhiveeri vestlus" at bounding box center [715, 705] width 98 height 41
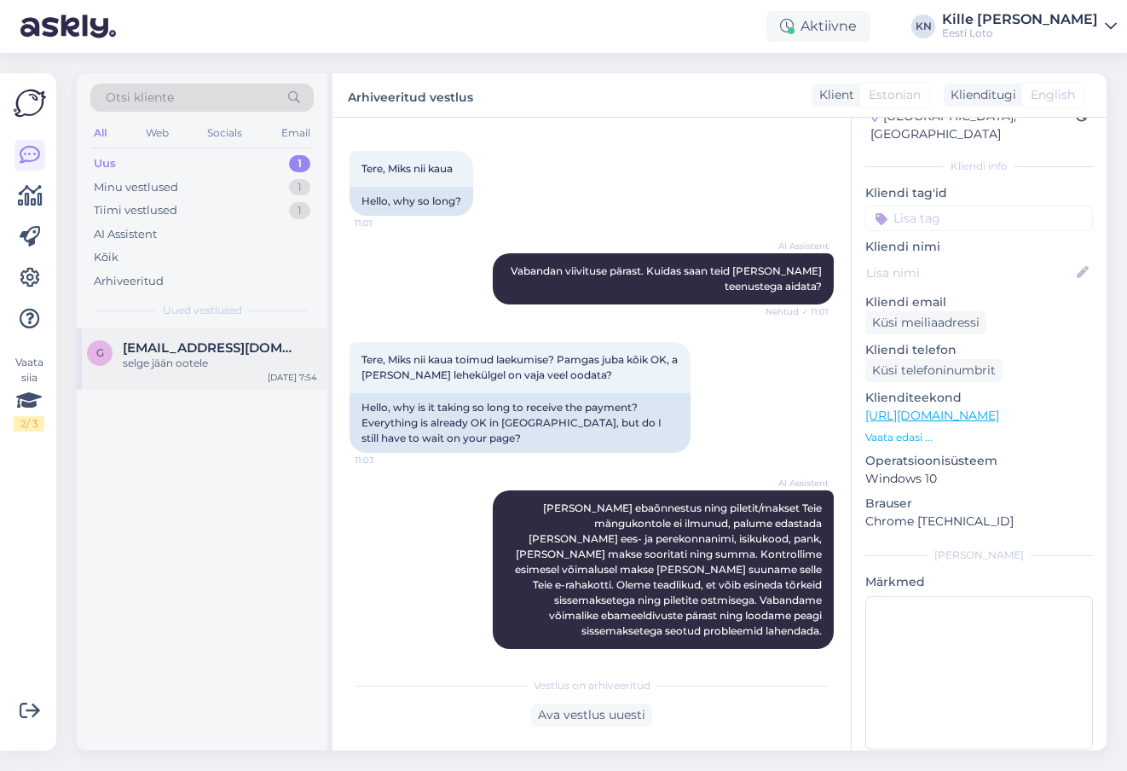
click at [197, 363] on div "selge jään ootele" at bounding box center [220, 362] width 194 height 15
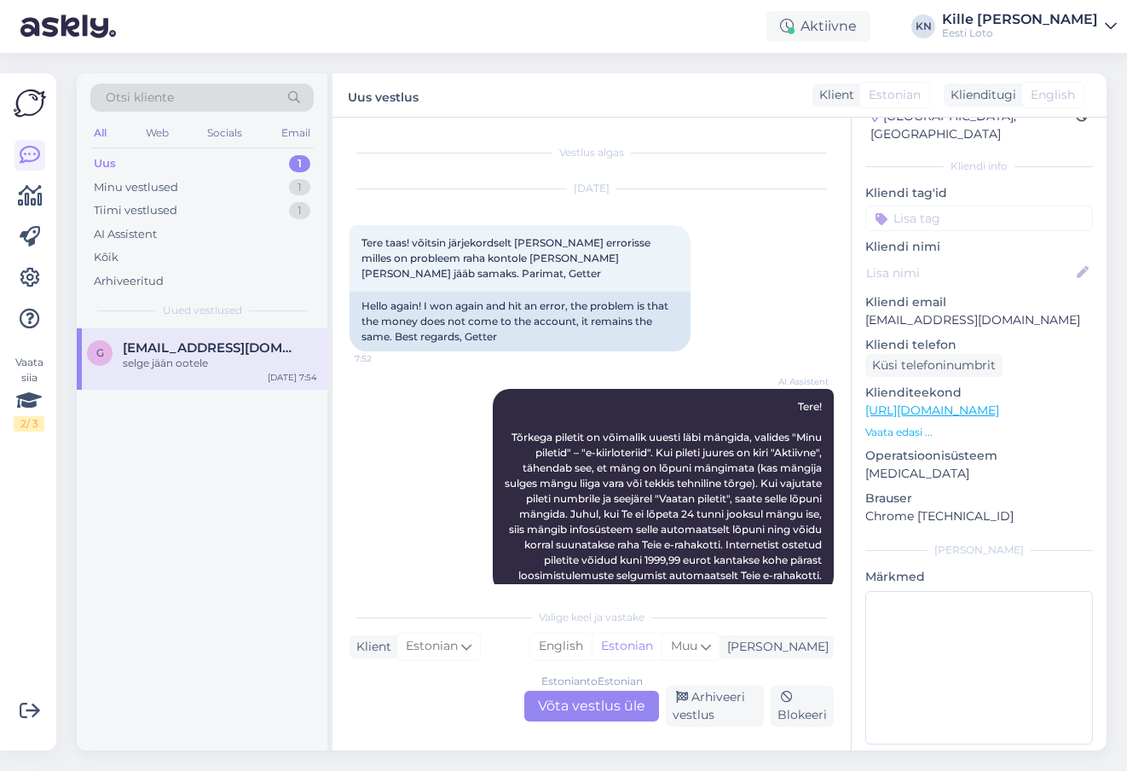
scroll to position [620, 0]
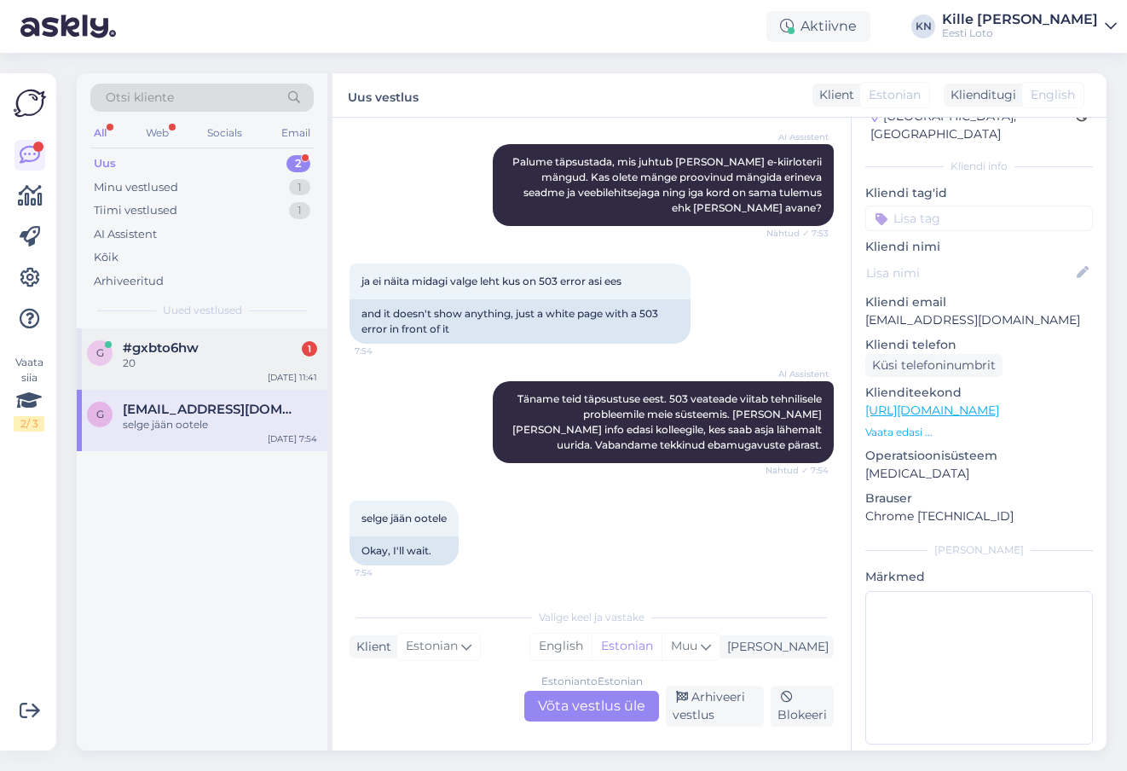
click at [219, 357] on div "20" at bounding box center [220, 362] width 194 height 15
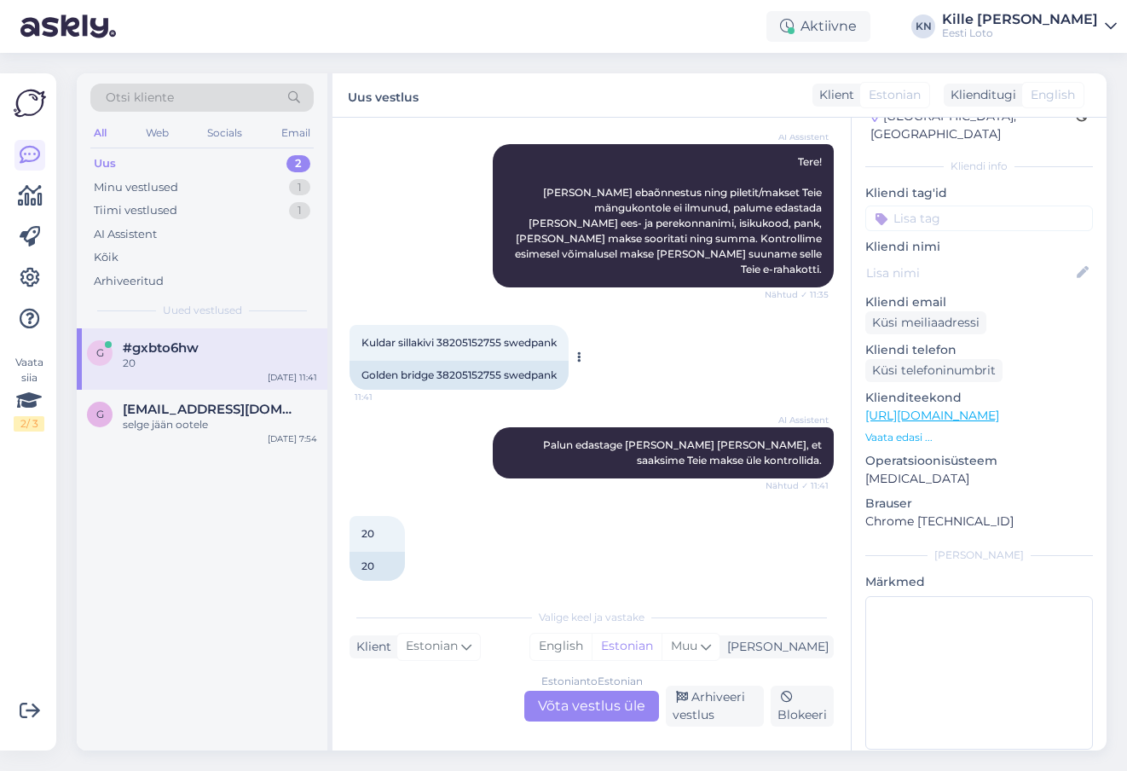
click at [419, 336] on span "Kuldar sillakivi 38205152755 swedpank" at bounding box center [458, 342] width 195 height 13
copy span "sillakivi"
click at [476, 365] on div "Golden bridge 38205152755 swedpank" at bounding box center [459, 375] width 219 height 29
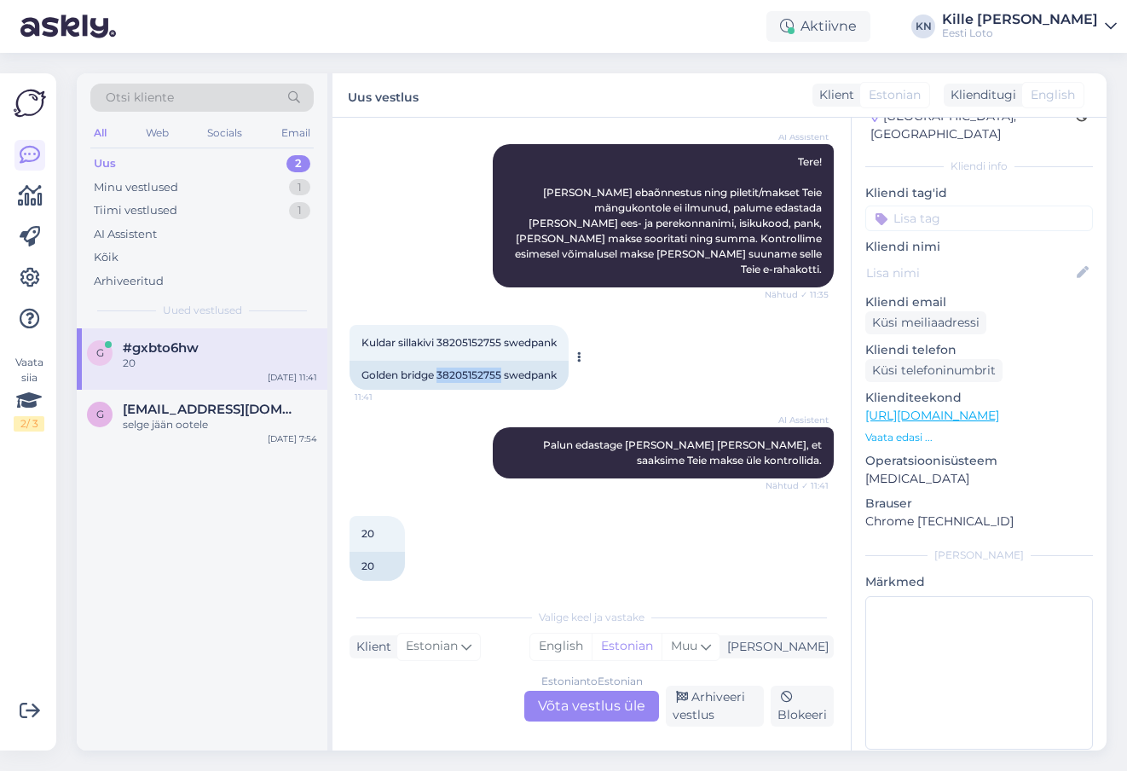
copy div "38205152755"
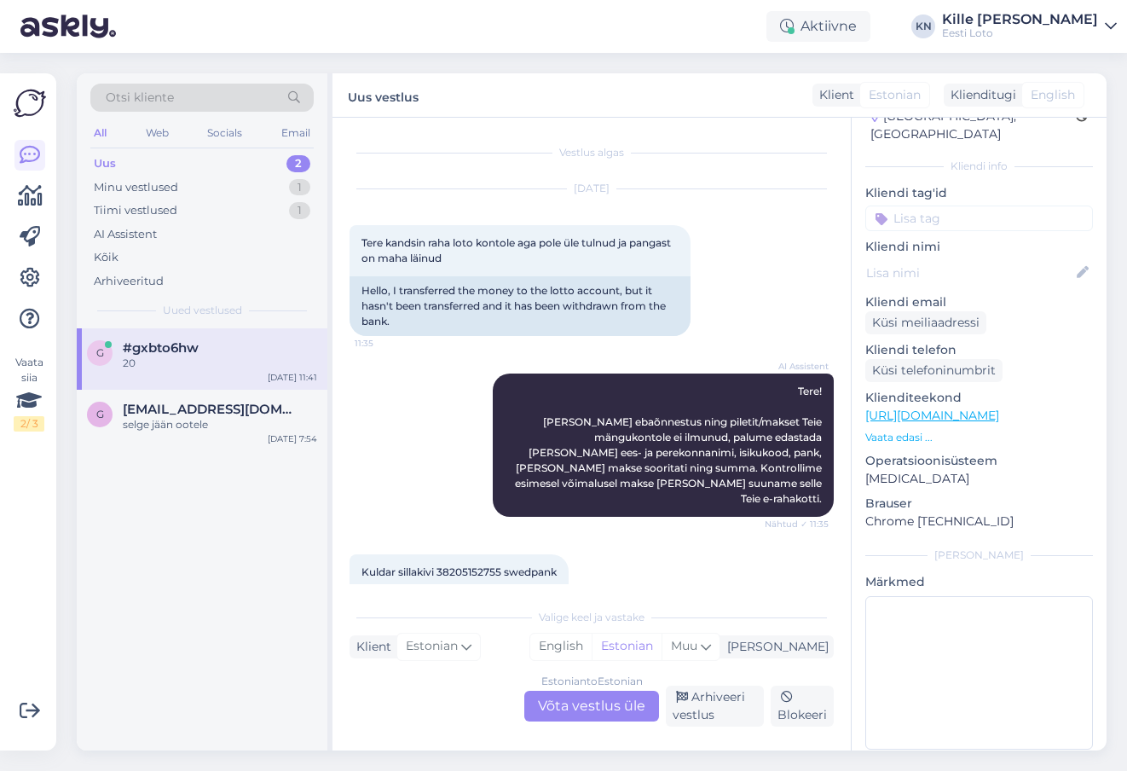
scroll to position [10, 0]
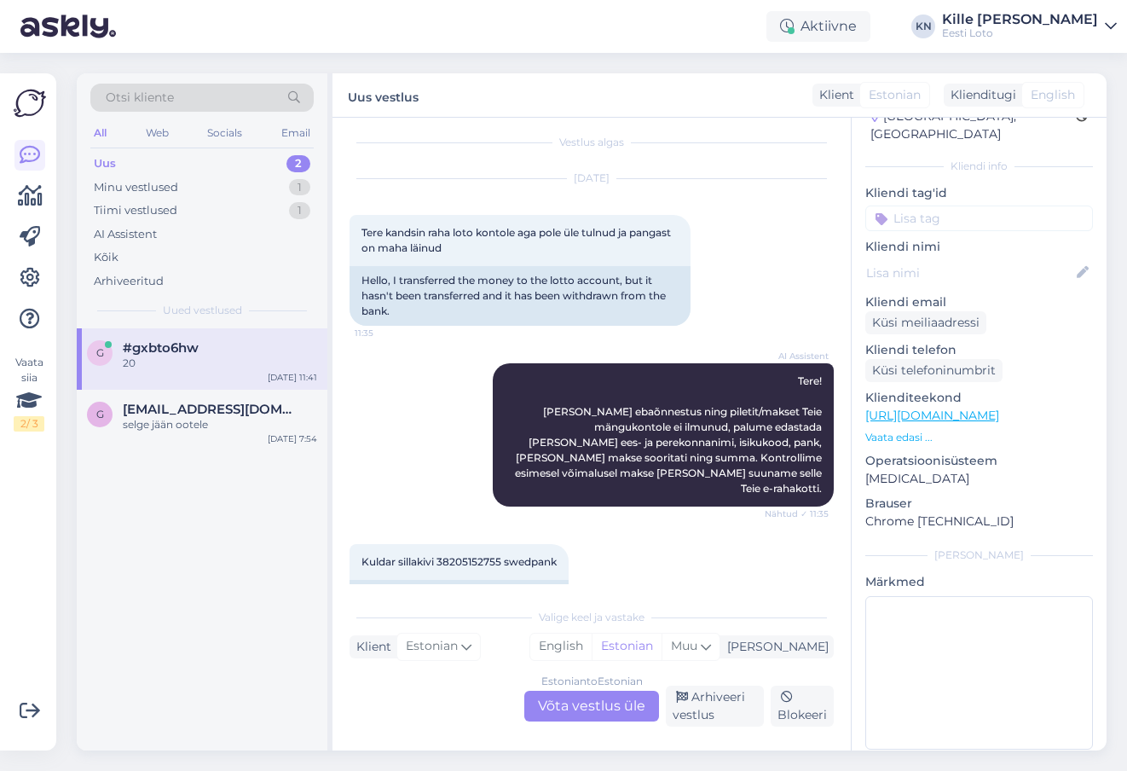
click at [586, 709] on div "Estonian to Estonian Võta vestlus üle" at bounding box center [591, 705] width 135 height 31
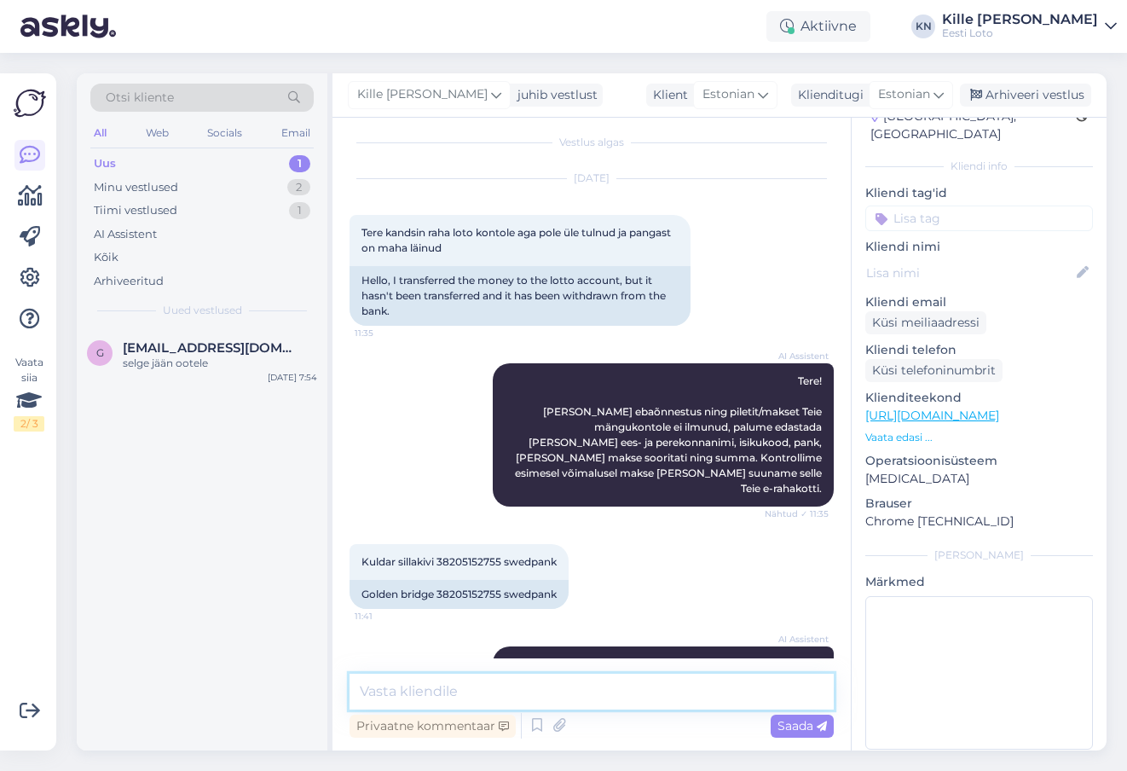
click at [549, 690] on textarea at bounding box center [592, 691] width 484 height 36
type textarea "Näeme, et raha laekus Teile nüüd e-rahakotti."
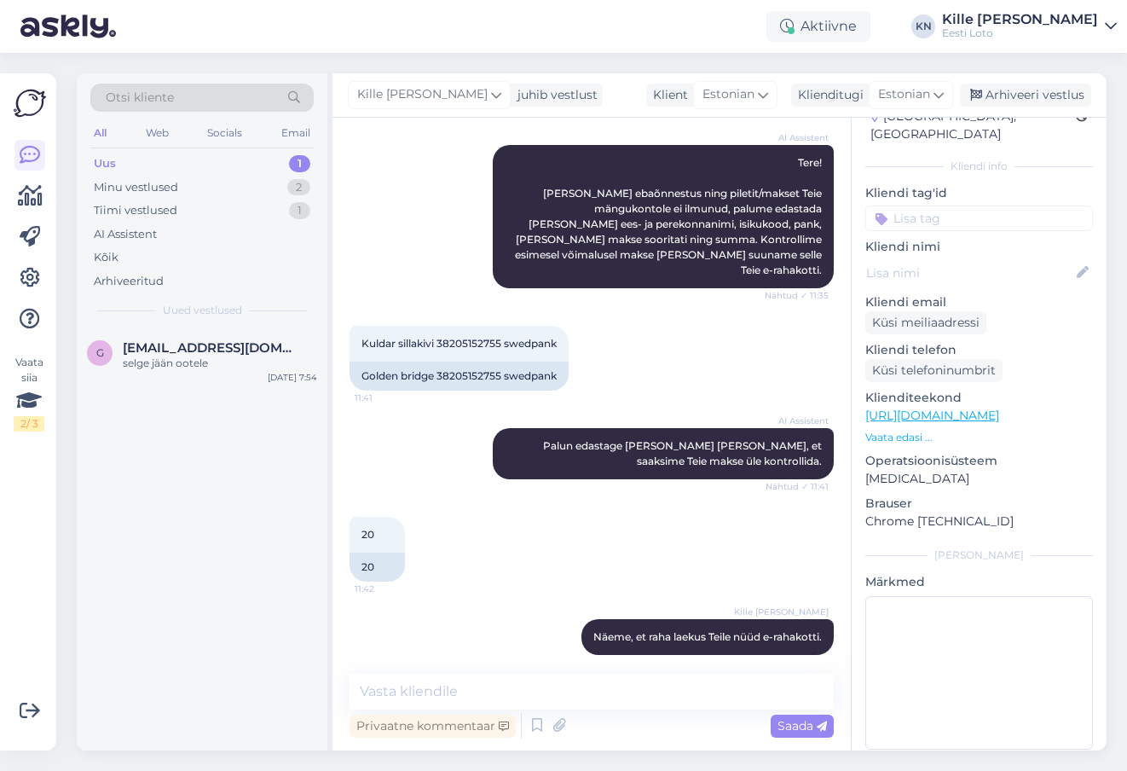
click at [962, 205] on input at bounding box center [979, 218] width 228 height 26
type input "e-ra"
click at [973, 260] on span "E-rahakott" at bounding box center [978, 265] width 55 height 10
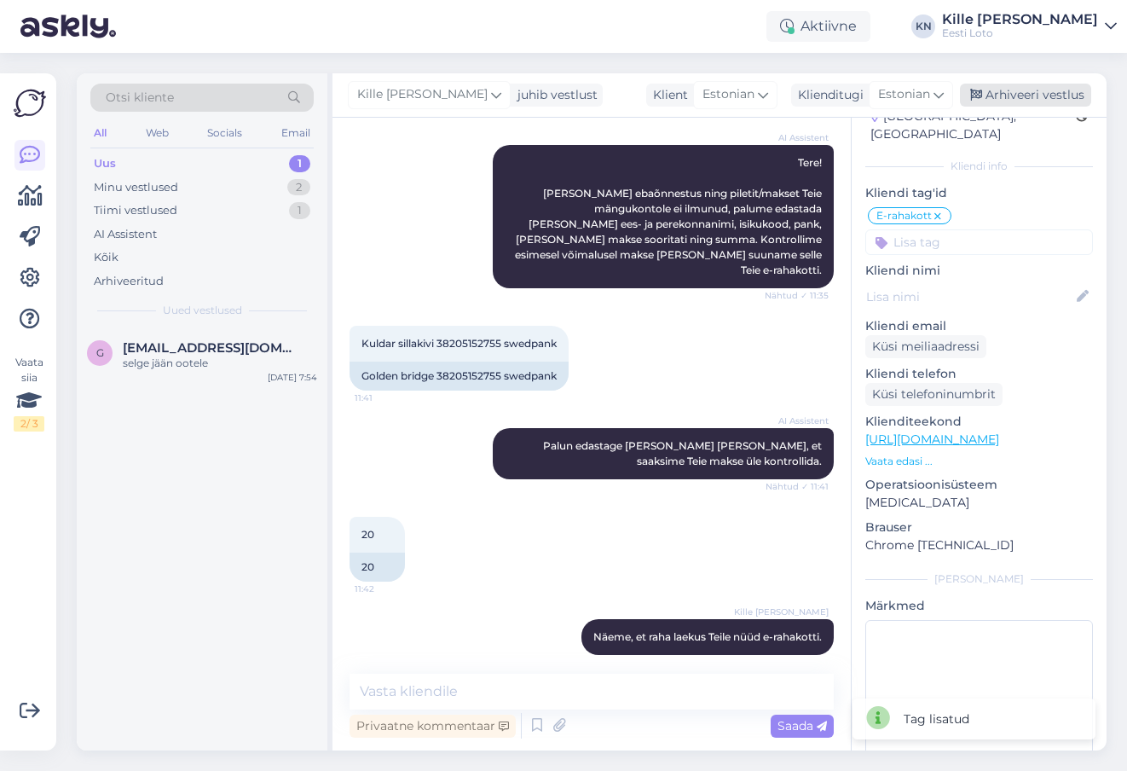
click at [1002, 95] on div "Arhiveeri vestlus" at bounding box center [1025, 95] width 131 height 23
